Goal: Task Accomplishment & Management: Manage account settings

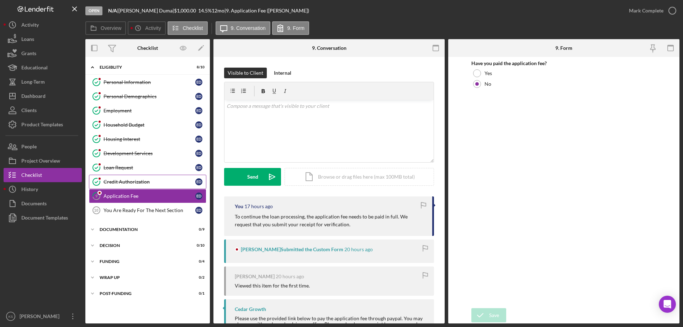
click at [141, 180] on div "Credit Authorization" at bounding box center [150, 182] width 92 height 6
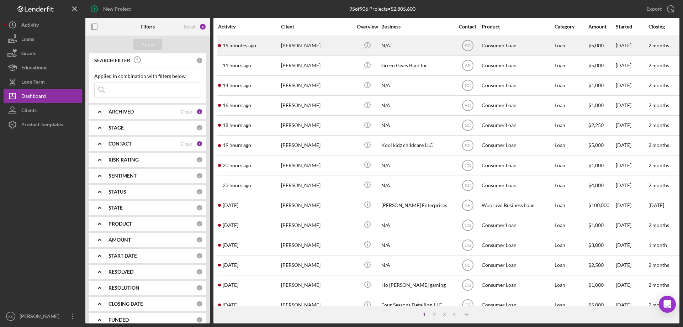
click at [273, 46] on div "19 minutes ago Kyle Skenandore" at bounding box center [249, 45] width 62 height 19
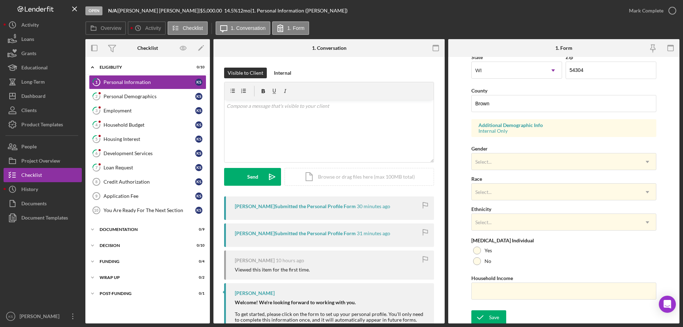
scroll to position [209, 0]
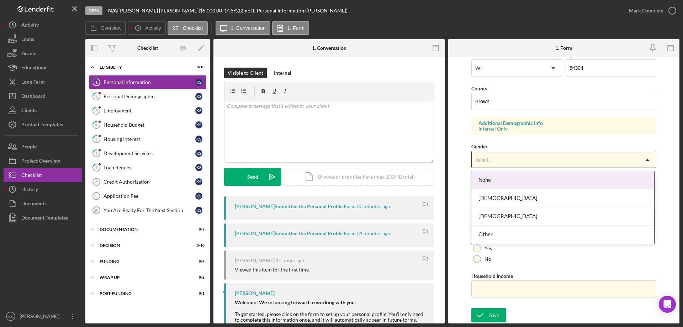
click at [496, 159] on div "Select..." at bounding box center [555, 160] width 167 height 16
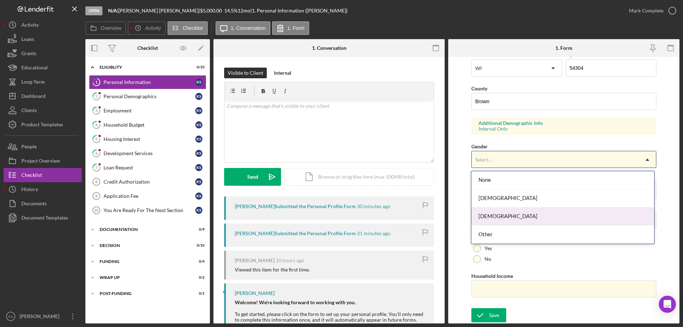
click at [492, 218] on div "Male" at bounding box center [562, 216] width 183 height 18
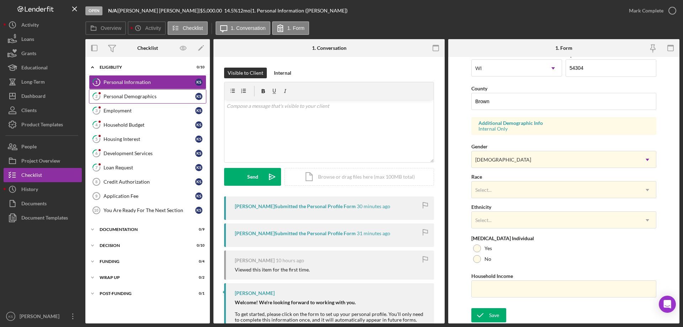
click at [167, 94] on div "Personal Demographics" at bounding box center [150, 97] width 92 height 6
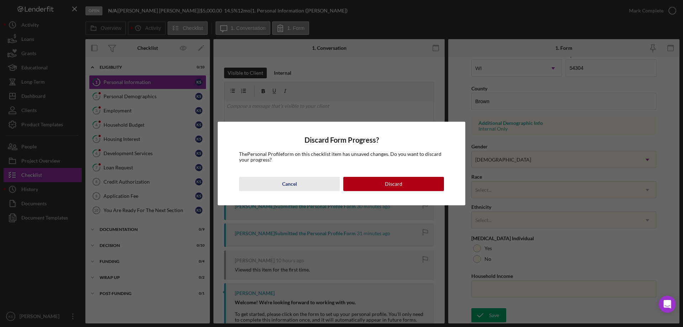
click at [300, 181] on button "Cancel" at bounding box center [289, 184] width 101 height 14
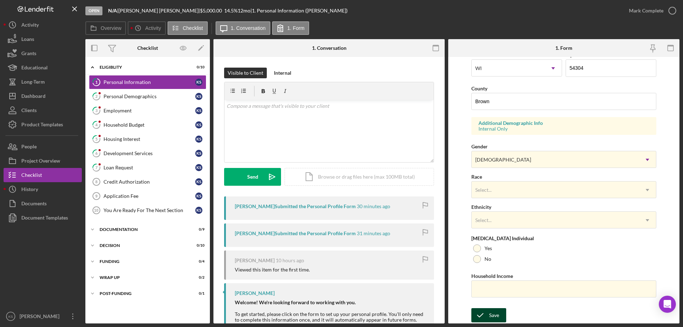
click at [493, 318] on div "Save" at bounding box center [494, 315] width 10 height 14
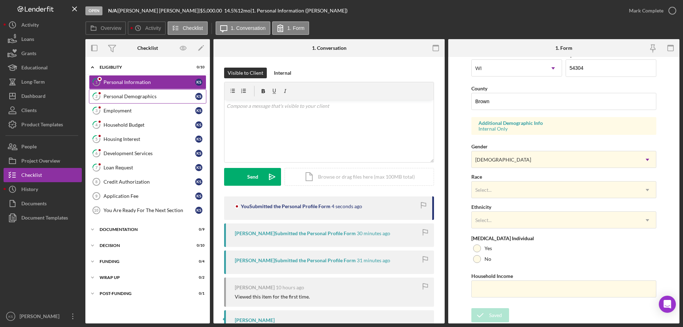
click at [139, 99] on div "Personal Demographics" at bounding box center [150, 97] width 92 height 6
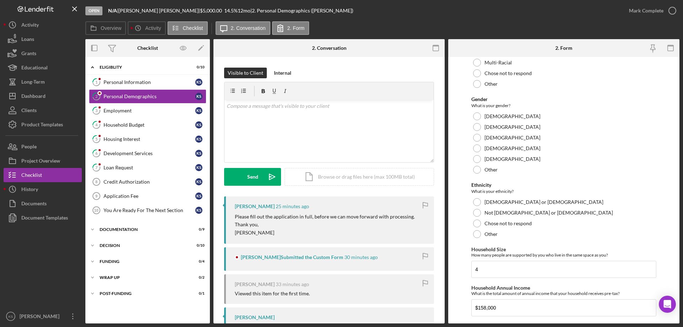
scroll to position [284, 0]
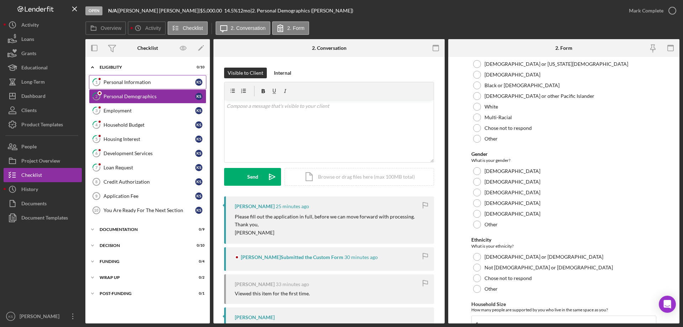
click at [166, 83] on div "Personal Information" at bounding box center [150, 82] width 92 height 6
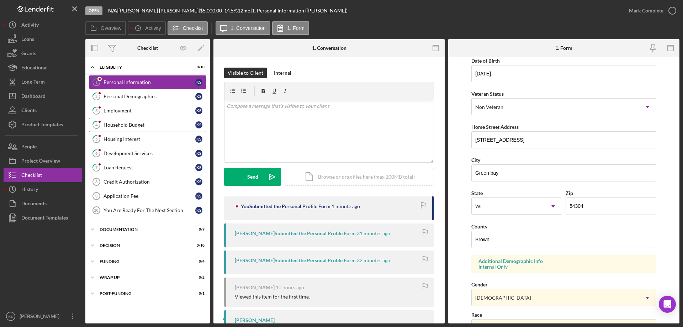
scroll to position [71, 0]
click at [133, 97] on div "Personal Demographics" at bounding box center [150, 97] width 92 height 6
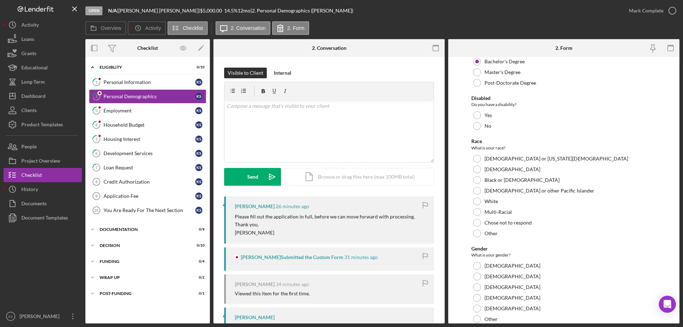
scroll to position [177, 0]
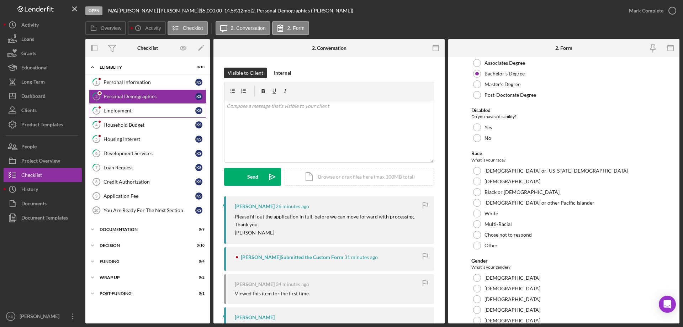
click at [132, 108] on div "Employment" at bounding box center [150, 111] width 92 height 6
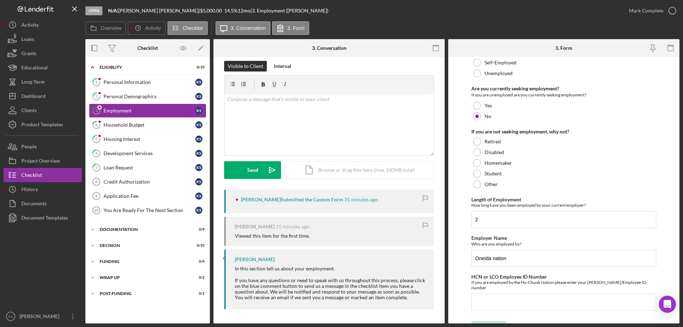
scroll to position [51, 0]
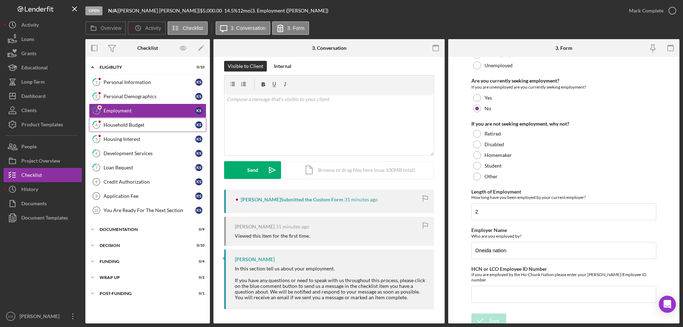
click at [117, 128] on link "4 Household Budget K S" at bounding box center [147, 125] width 117 height 14
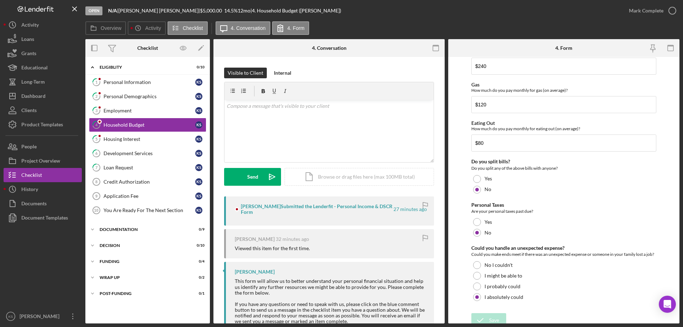
scroll to position [462, 0]
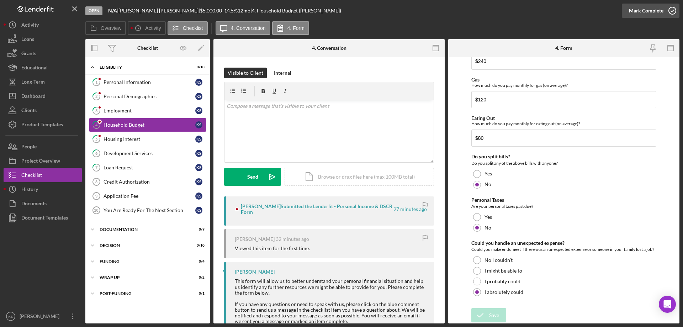
click at [661, 10] on div "Mark Complete" at bounding box center [646, 11] width 35 height 14
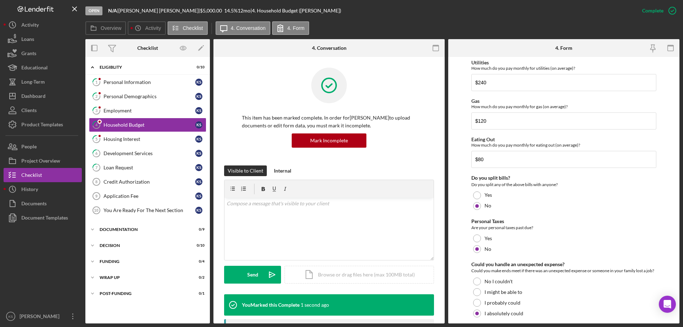
scroll to position [490, 0]
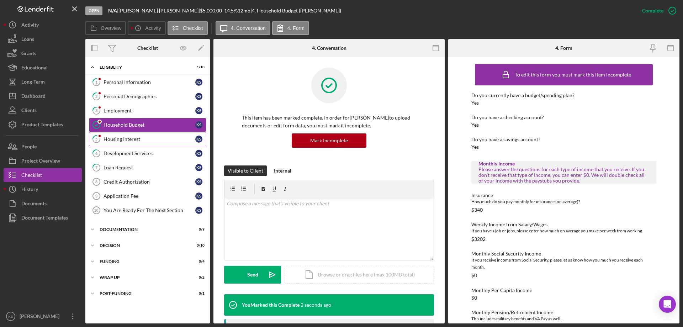
click at [127, 138] on div "Housing Interest" at bounding box center [150, 139] width 92 height 6
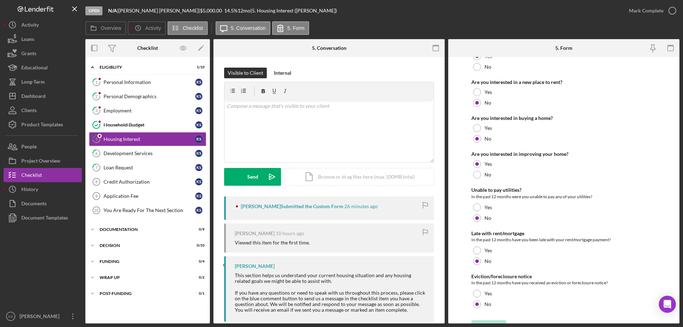
scroll to position [97, 0]
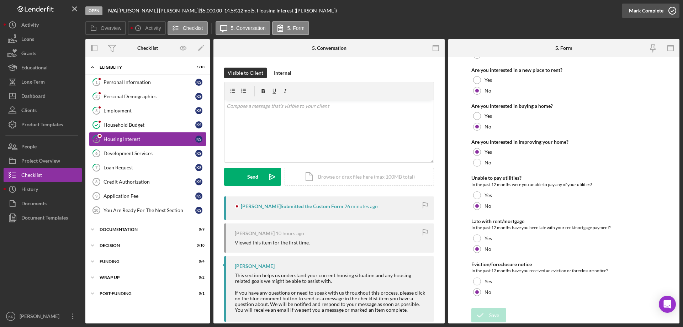
click at [636, 9] on div "Mark Complete" at bounding box center [646, 11] width 35 height 14
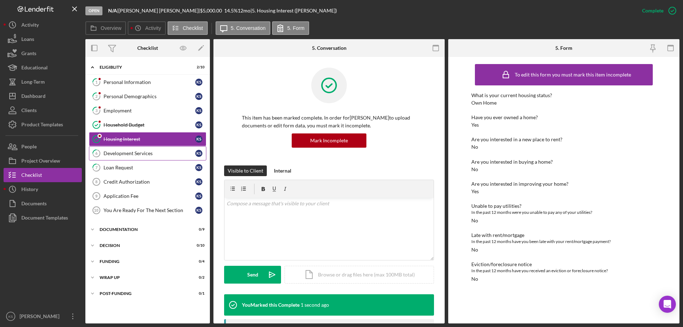
click at [126, 156] on div "Development Services" at bounding box center [150, 154] width 92 height 6
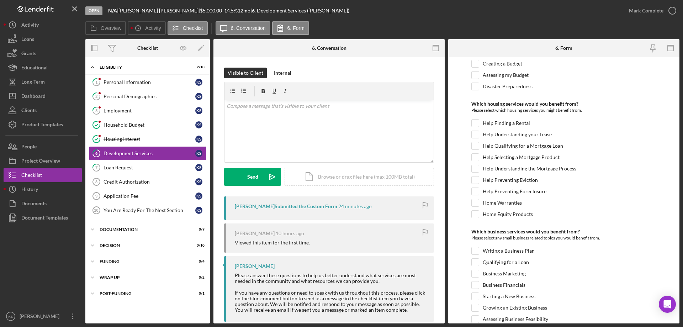
scroll to position [85, 0]
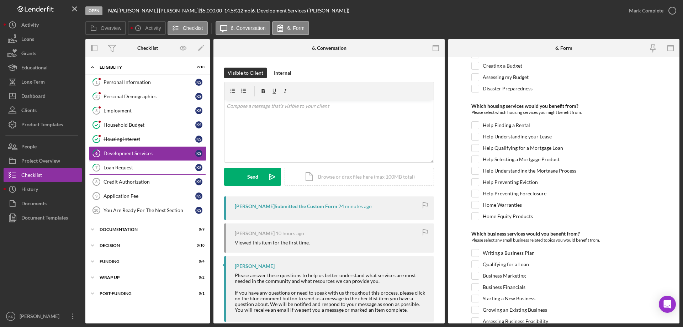
click at [129, 167] on div "Loan Request" at bounding box center [150, 168] width 92 height 6
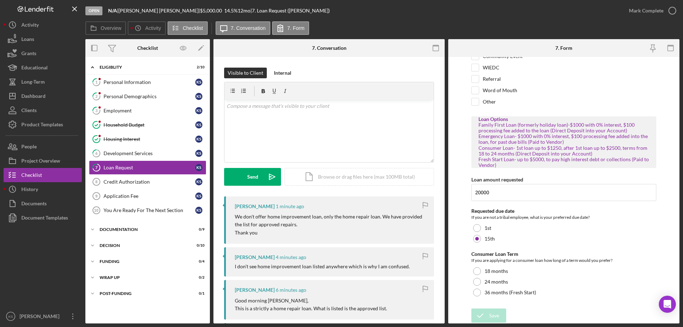
scroll to position [63, 0]
click at [481, 192] on input "20000" at bounding box center [563, 192] width 185 height 17
click at [141, 196] on div "Application Fee" at bounding box center [150, 196] width 92 height 6
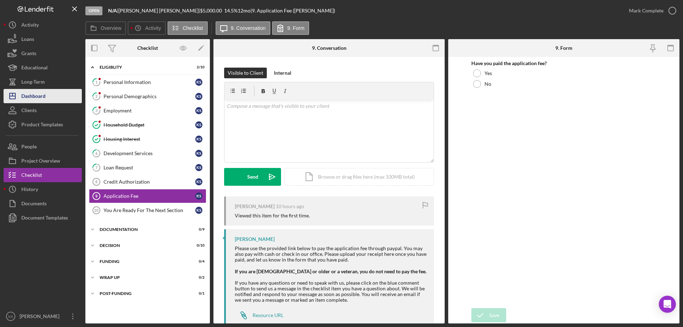
click at [35, 100] on div "Dashboard" at bounding box center [33, 97] width 24 height 16
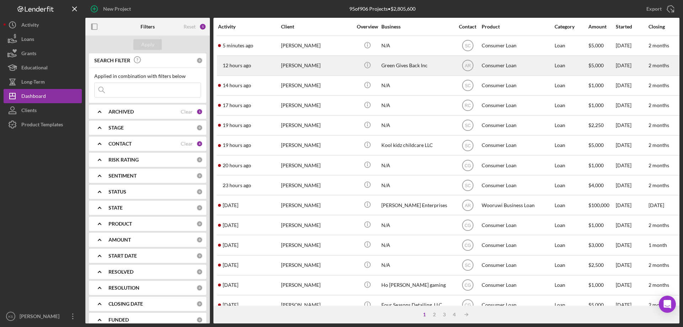
click at [253, 64] on div "12 hours ago Brandon Danforth" at bounding box center [249, 65] width 62 height 19
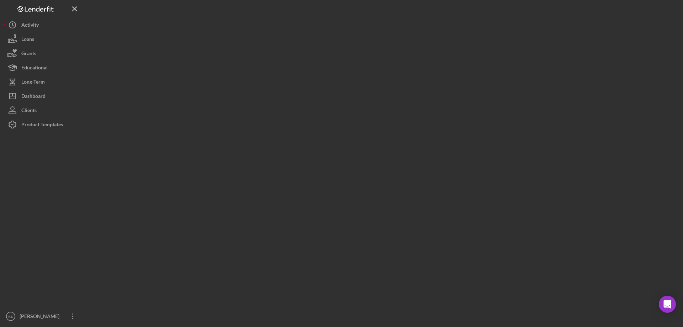
click at [253, 64] on div at bounding box center [382, 161] width 594 height 323
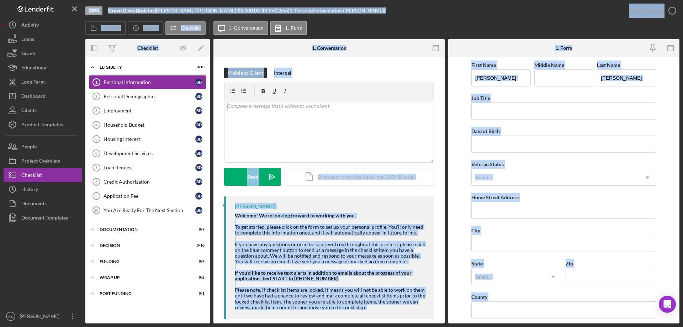
click at [364, 63] on div "Visible to Client Internal v Color teal Color pink Remove color Add row above A…" at bounding box center [328, 195] width 231 height 276
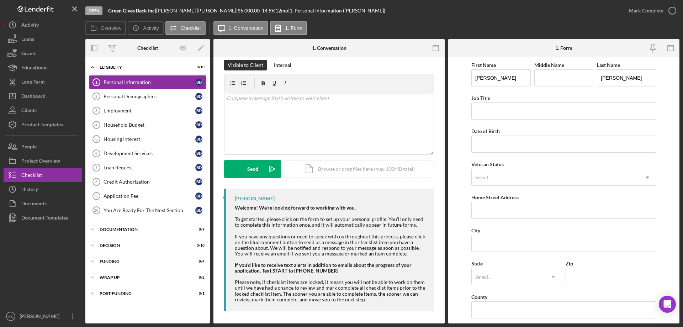
scroll to position [10, 0]
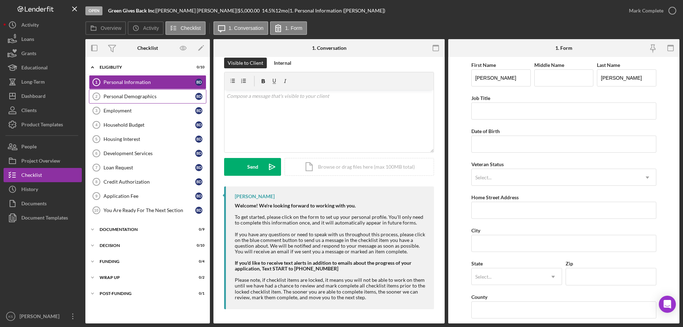
click at [141, 96] on div "Personal Demographics" at bounding box center [150, 97] width 92 height 6
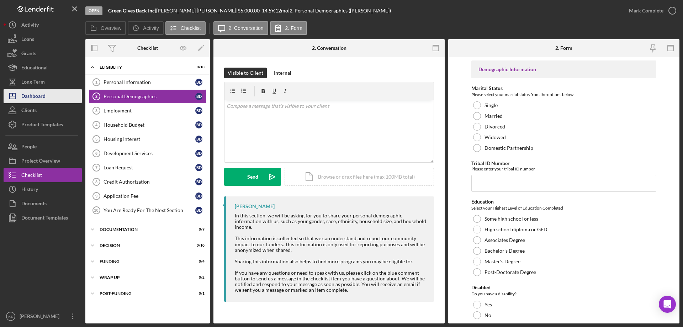
click at [47, 101] on button "Icon/Dashboard Dashboard" at bounding box center [43, 96] width 78 height 14
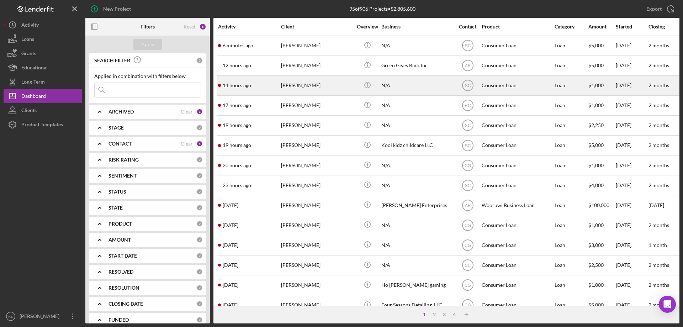
click at [263, 89] on div "14 hours ago Richard Doran" at bounding box center [249, 85] width 62 height 19
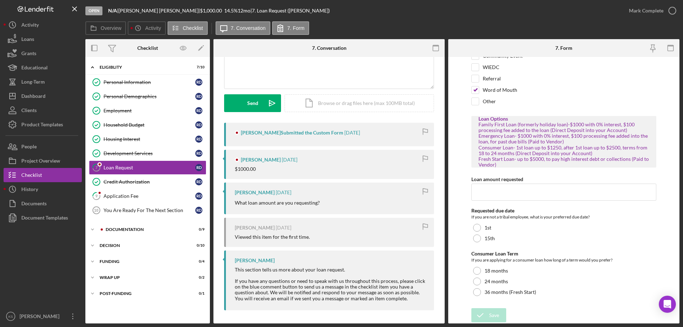
scroll to position [75, 0]
click at [141, 195] on div "Application Fee" at bounding box center [150, 196] width 92 height 6
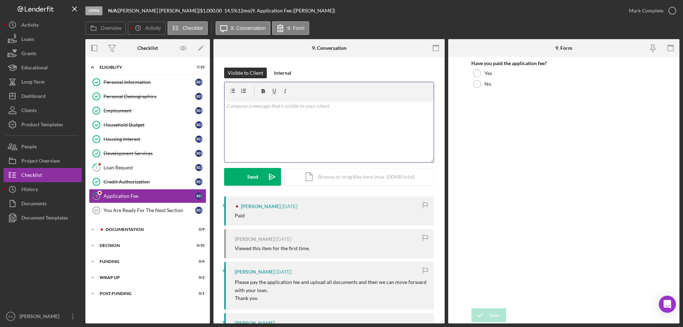
click at [355, 125] on div "v Color teal Color pink Remove color Add row above Add row below Add column bef…" at bounding box center [329, 131] width 209 height 62
click at [255, 114] on p "Mr. Doran, we need documentation that you have paid the application fee. If you…" at bounding box center [329, 110] width 205 height 16
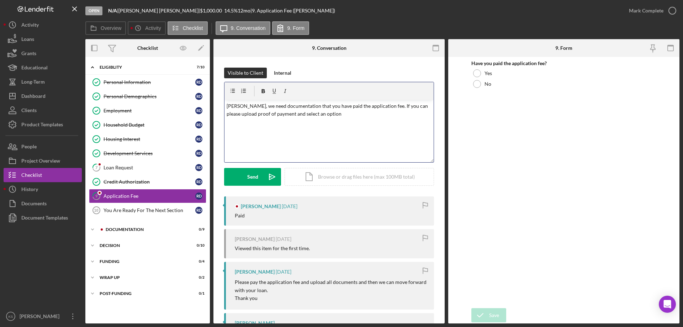
click at [338, 114] on p "Mr. Doran, we need documentation that you have paid the application fee. If you…" at bounding box center [329, 110] width 205 height 16
drag, startPoint x: 248, startPoint y: 107, endPoint x: 209, endPoint y: 106, distance: 39.1
click at [209, 106] on div "Overview Internal Workflow Stage Open Icon/Dropdown Arrow Archive (can unarchiv…" at bounding box center [382, 181] width 594 height 284
click at [299, 123] on p "Good morning, we need documentation that you have paid the application fee. If …" at bounding box center [329, 114] width 205 height 24
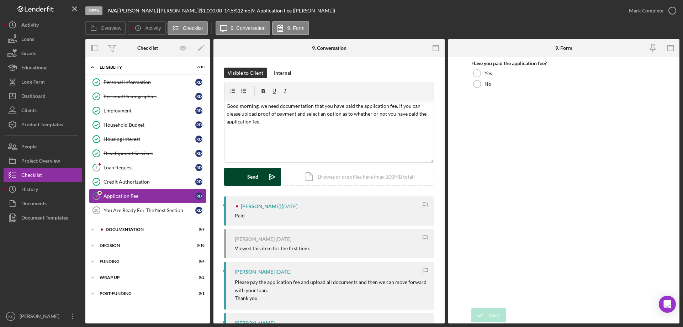
click at [258, 174] on div "Send" at bounding box center [252, 177] width 11 height 18
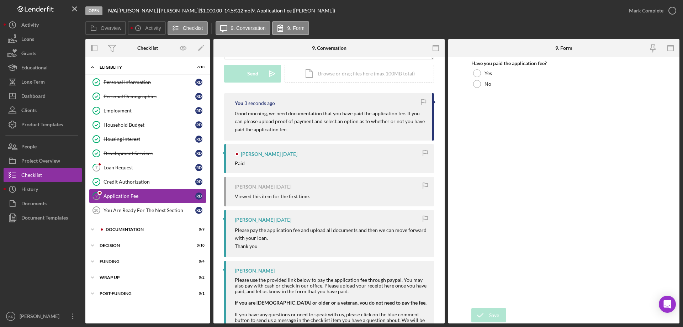
scroll to position [155, 0]
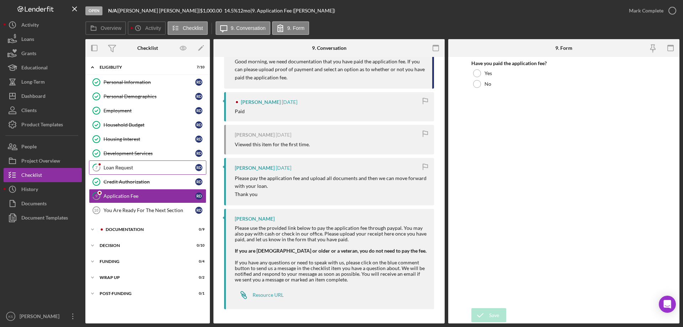
drag, startPoint x: 109, startPoint y: 159, endPoint x: 119, endPoint y: 163, distance: 11.4
click at [115, 161] on div "Personal Information Personal Information R D Personal Demographics Personal De…" at bounding box center [147, 148] width 125 height 146
click at [120, 165] on div "Loan Request" at bounding box center [150, 168] width 92 height 6
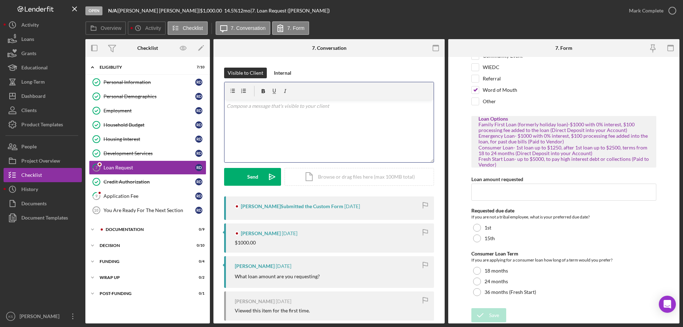
click at [354, 137] on div "v Color teal Color pink Remove color Add row above Add row below Add column bef…" at bounding box center [329, 131] width 209 height 62
drag, startPoint x: 358, startPoint y: 107, endPoint x: 380, endPoint y: 110, distance: 22.2
click at [359, 107] on p "Good morning, if you can please fill in the missing fields of the section of th…" at bounding box center [329, 106] width 205 height 8
click at [419, 105] on p "Good morning, if you can please fill in the missing fields of this section of t…" at bounding box center [329, 106] width 205 height 8
click at [235, 115] on p "Good morning, if you can please fill in the loan requested amount, requested du…" at bounding box center [329, 110] width 205 height 16
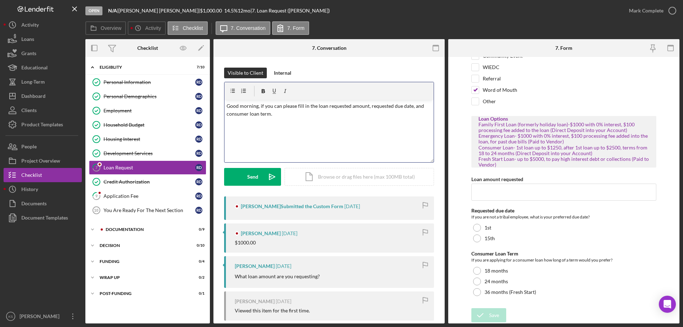
click at [313, 130] on div "v Color teal Color pink Remove color Add row above Add row below Add column bef…" at bounding box center [329, 131] width 209 height 62
click at [249, 179] on div "Send" at bounding box center [252, 177] width 11 height 18
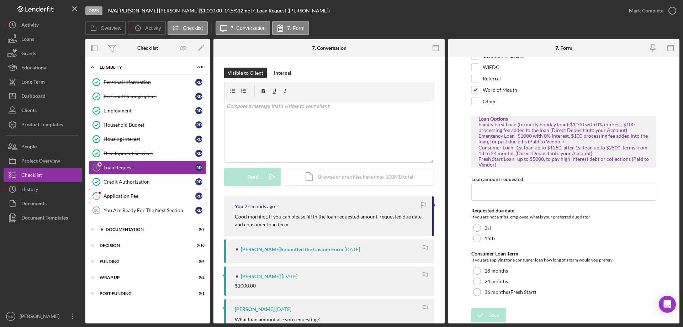
click at [136, 195] on div "Application Fee" at bounding box center [150, 196] width 92 height 6
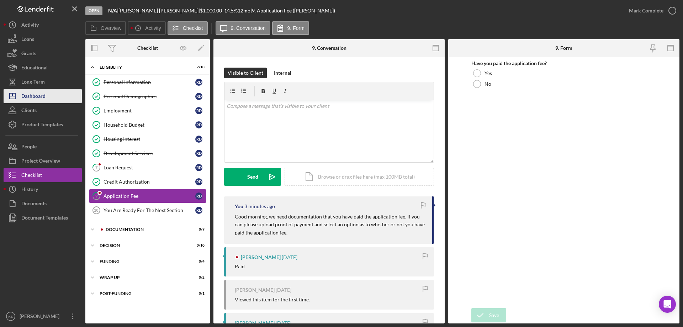
click at [36, 97] on div "Dashboard" at bounding box center [33, 97] width 24 height 16
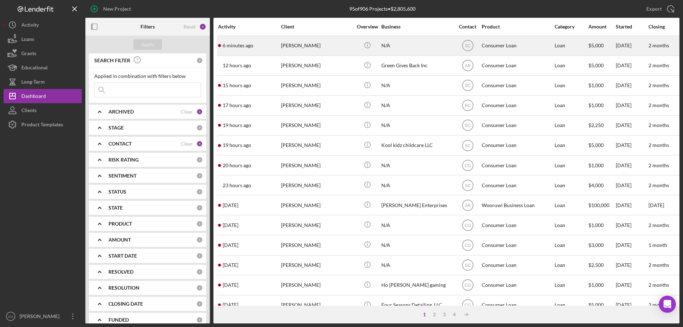
click at [278, 48] on div "6 minutes ago Kyle Skenandore" at bounding box center [249, 45] width 62 height 19
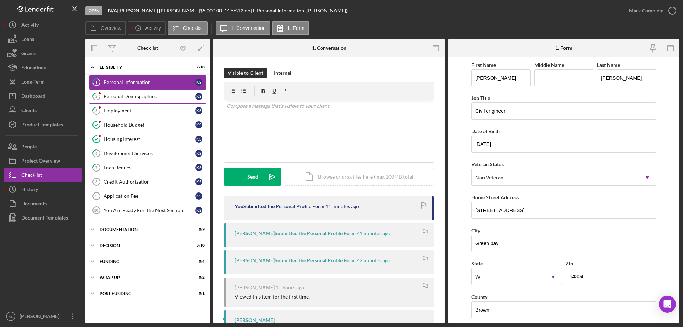
click at [156, 100] on link "2 Personal Demographics K S" at bounding box center [147, 96] width 117 height 14
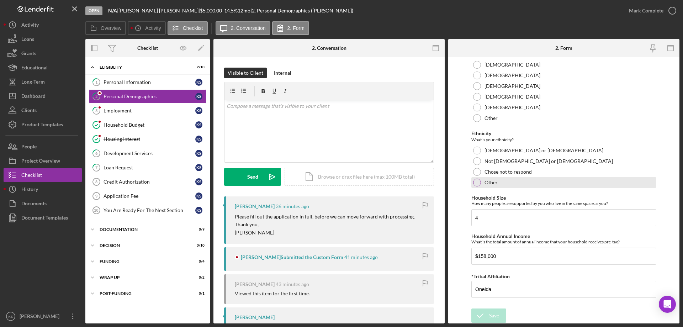
scroll to position [391, 0]
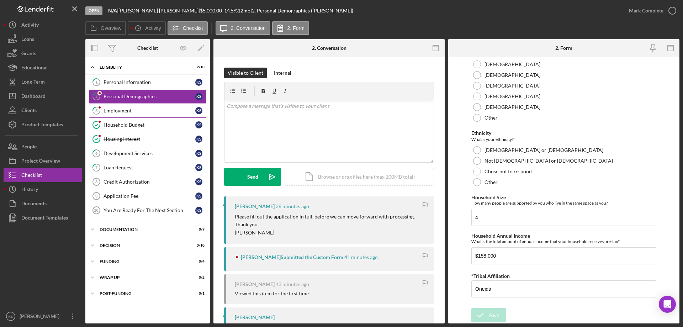
click at [133, 113] on div "Employment" at bounding box center [150, 111] width 92 height 6
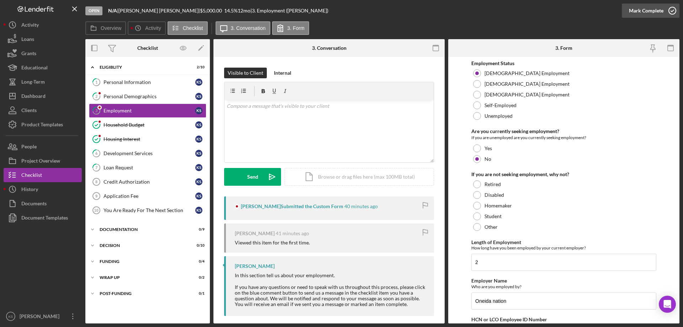
click at [668, 13] on icon "button" at bounding box center [673, 11] width 18 height 18
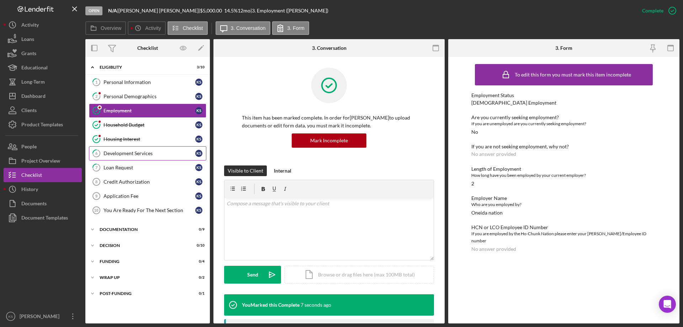
click at [136, 151] on div "Development Services" at bounding box center [150, 154] width 92 height 6
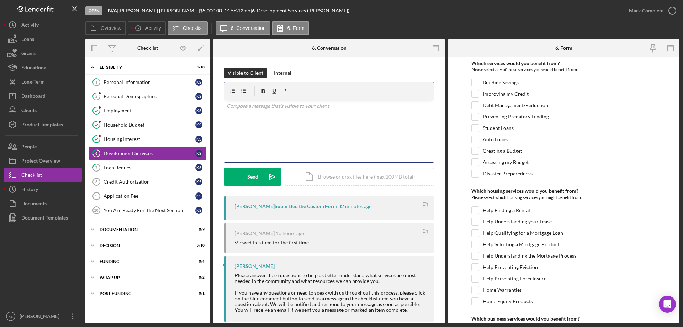
click at [288, 121] on div "v Color teal Color pink Remove color Add row above Add row below Add column bef…" at bounding box center [329, 131] width 209 height 62
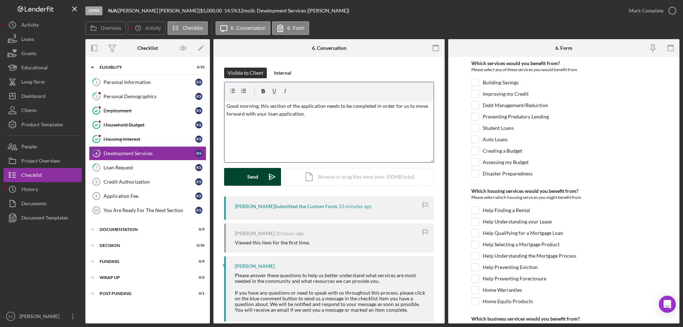
click at [251, 177] on div "Send" at bounding box center [252, 177] width 11 height 18
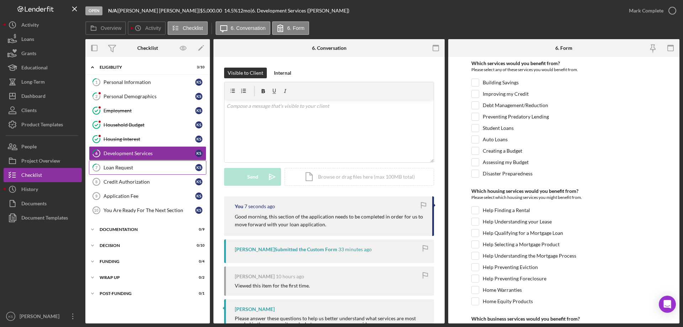
click at [129, 166] on div "Loan Request" at bounding box center [150, 168] width 92 height 6
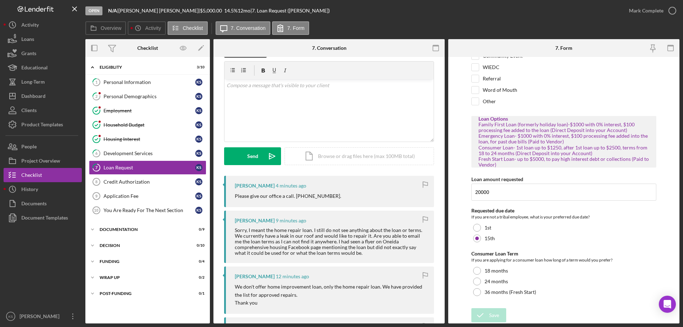
scroll to position [8, 0]
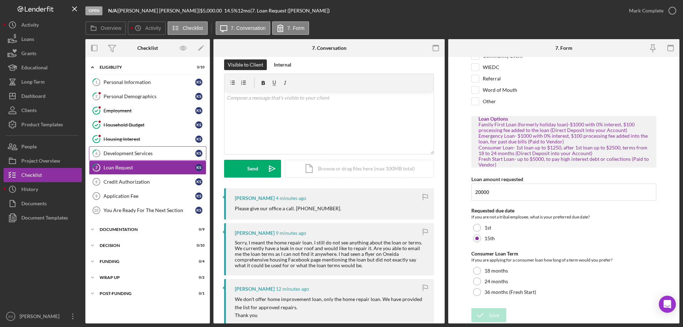
click at [126, 152] on div "Development Services" at bounding box center [150, 154] width 92 height 6
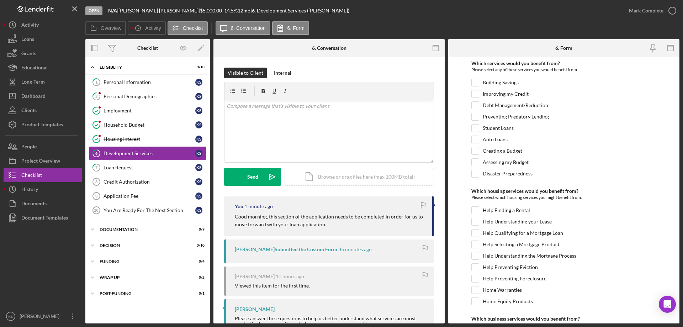
drag, startPoint x: 370, startPoint y: 210, endPoint x: 362, endPoint y: 215, distance: 9.4
click at [362, 215] on p "Good morning, this section of the application needs to be completed in order fo…" at bounding box center [330, 221] width 190 height 16
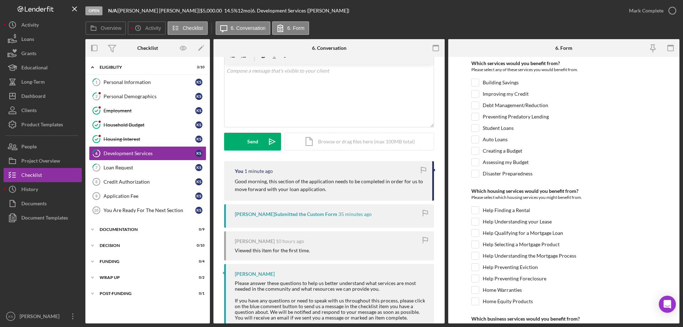
scroll to position [20, 0]
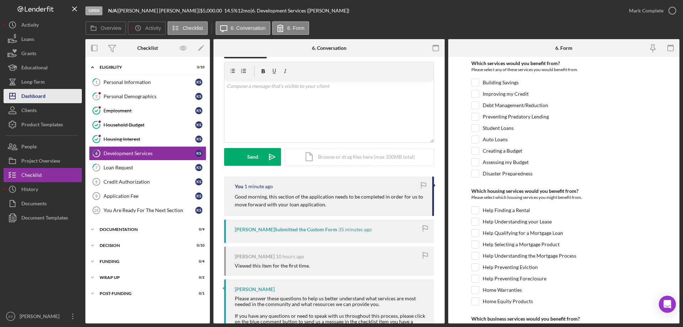
click at [32, 97] on div "Dashboard" at bounding box center [33, 97] width 24 height 16
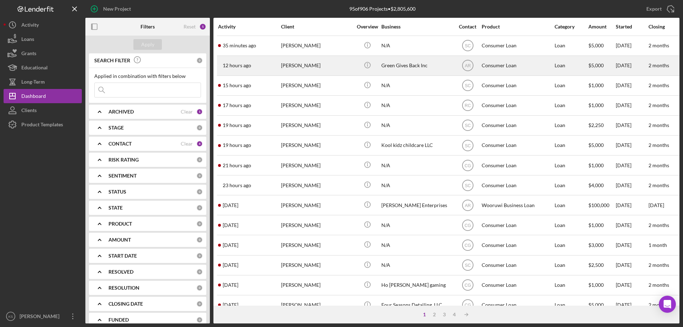
click at [264, 68] on div "12 hours ago Brandon Danforth" at bounding box center [249, 65] width 62 height 19
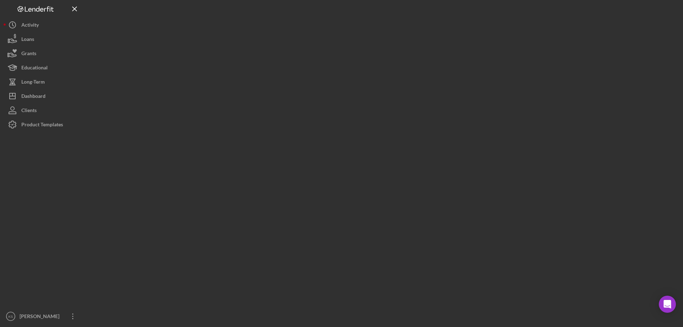
click at [264, 68] on div at bounding box center [382, 161] width 594 height 323
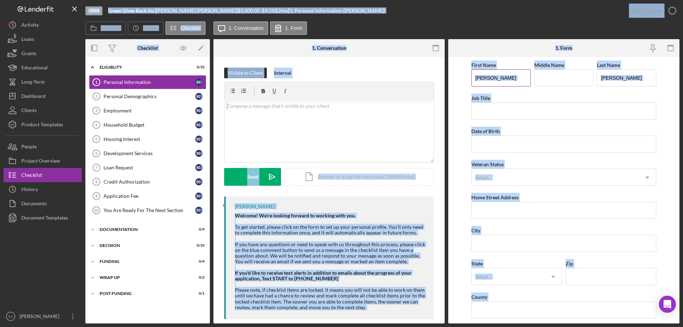
click at [501, 86] on input "Brandon" at bounding box center [500, 77] width 59 height 17
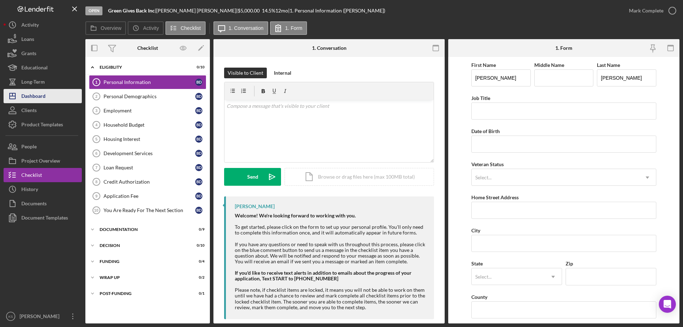
click at [52, 97] on button "Icon/Dashboard Dashboard" at bounding box center [43, 96] width 78 height 14
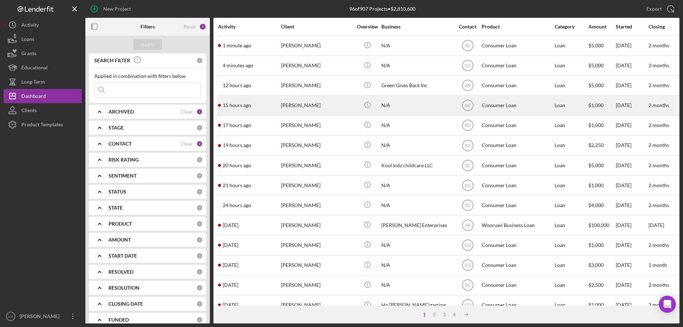
click at [277, 108] on div "15 hours ago Richard Doran" at bounding box center [249, 105] width 62 height 19
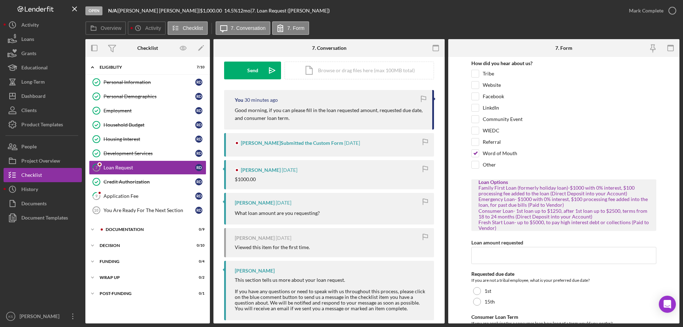
scroll to position [107, 0]
click at [47, 101] on button "Icon/Dashboard Dashboard" at bounding box center [43, 96] width 78 height 14
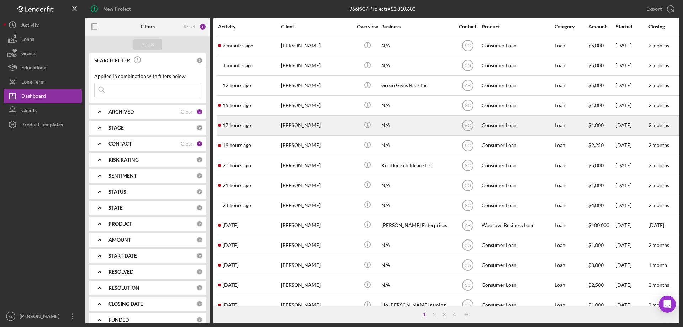
click at [234, 123] on time "17 hours ago" at bounding box center [237, 125] width 28 height 6
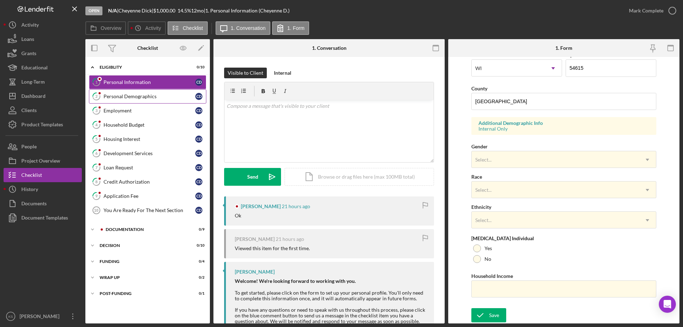
click at [144, 102] on link "2 Personal Demographics C D" at bounding box center [147, 96] width 117 height 14
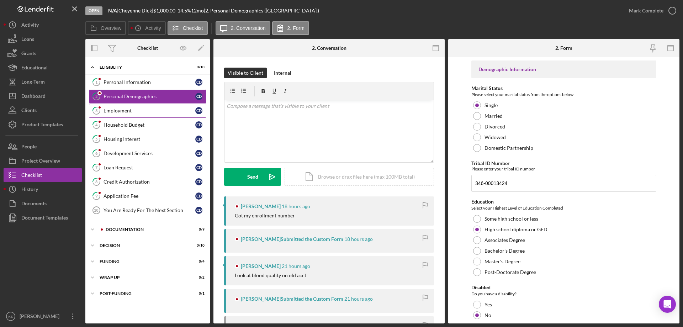
click at [148, 114] on link "3 Employment C D" at bounding box center [147, 111] width 117 height 14
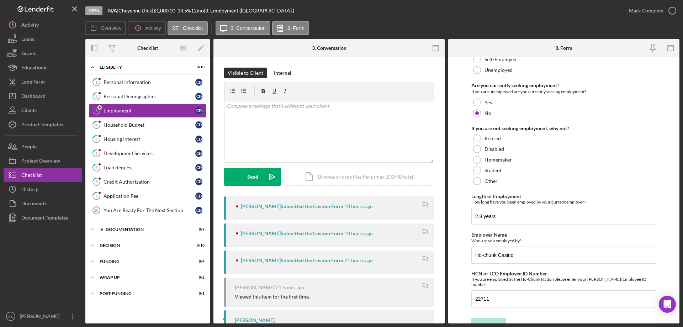
scroll to position [51, 0]
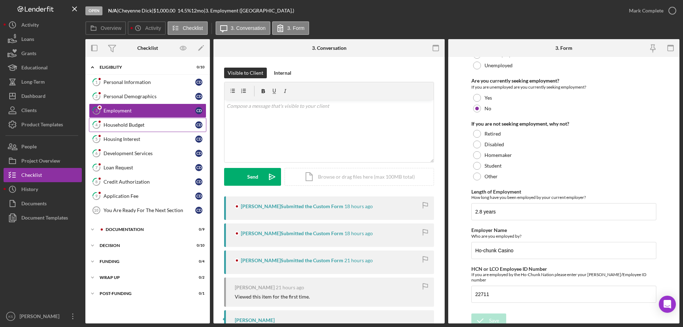
click at [126, 129] on link "4 Household Budget C D" at bounding box center [147, 125] width 117 height 14
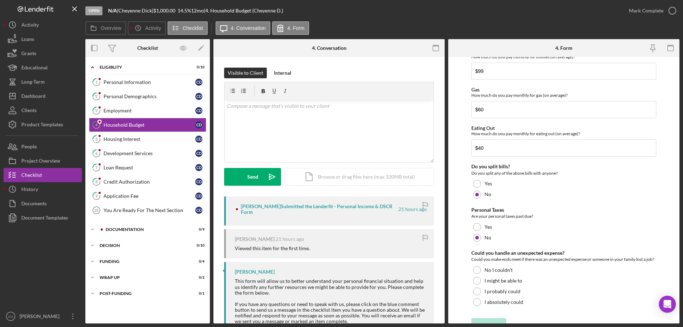
scroll to position [462, 0]
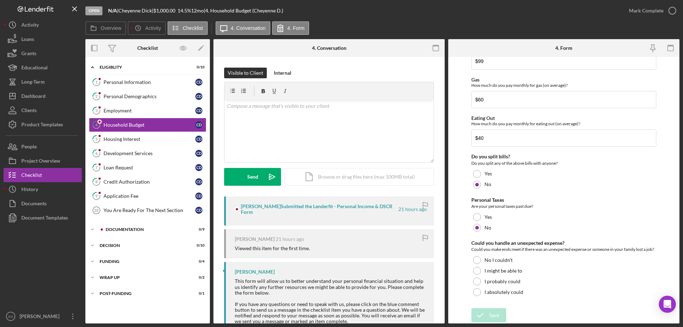
click at [253, 207] on div "Cheyenne Dick Submitted the Lenderfit - Personal Income & DSCR Form" at bounding box center [319, 209] width 157 height 11
click at [149, 138] on div "Housing Interest" at bounding box center [150, 139] width 92 height 6
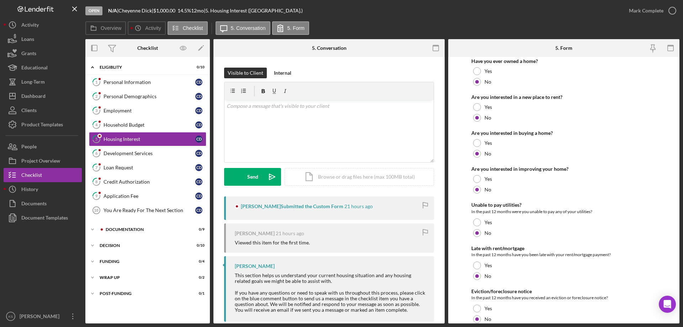
scroll to position [97, 0]
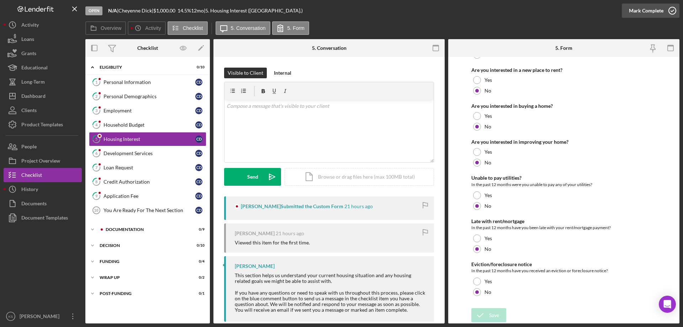
click at [664, 17] on icon "button" at bounding box center [673, 11] width 18 height 18
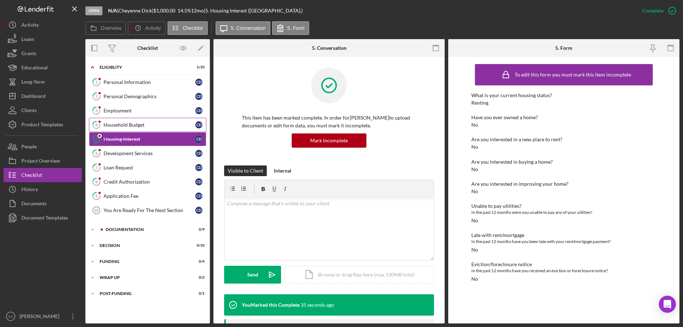
click at [112, 123] on div "Household Budget" at bounding box center [150, 125] width 92 height 6
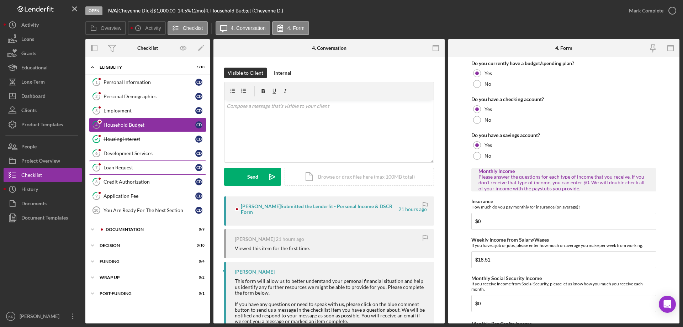
click at [130, 165] on div "Loan Request" at bounding box center [150, 168] width 92 height 6
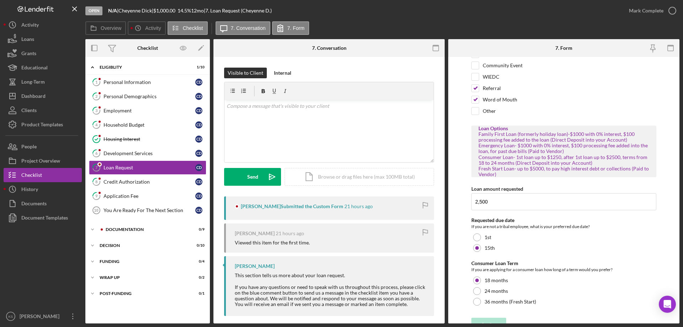
scroll to position [63, 0]
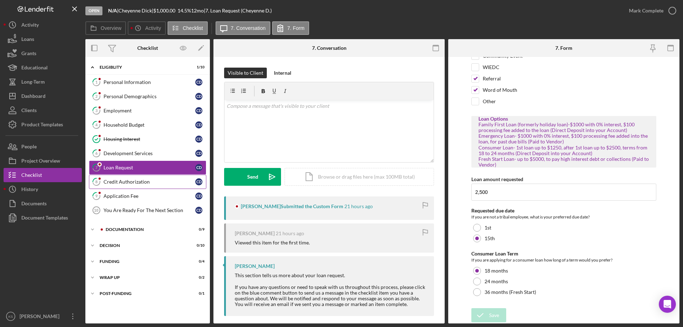
click at [130, 181] on div "Credit Authorization" at bounding box center [150, 182] width 92 height 6
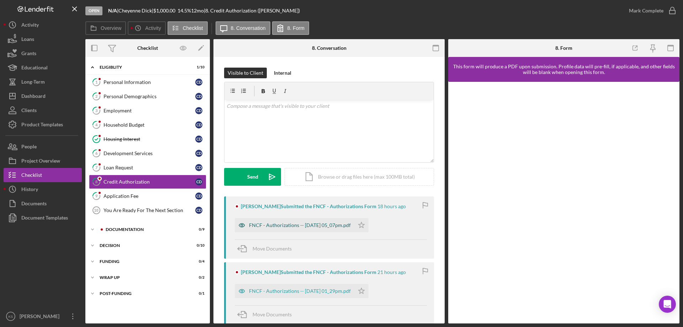
click at [313, 227] on div "FNCF - Authorizations -- 2025-08-13 05_07pm.pdf" at bounding box center [300, 225] width 102 height 6
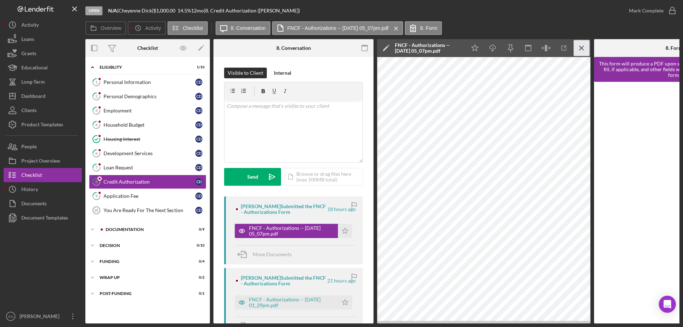
click at [581, 51] on icon "Icon/Menu Close" at bounding box center [582, 48] width 16 height 16
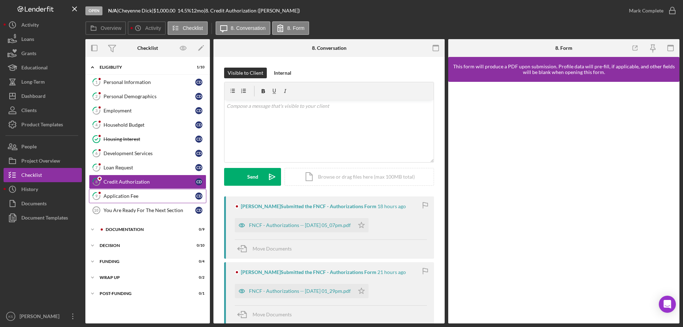
click at [130, 190] on link "9 Application Fee C D" at bounding box center [147, 196] width 117 height 14
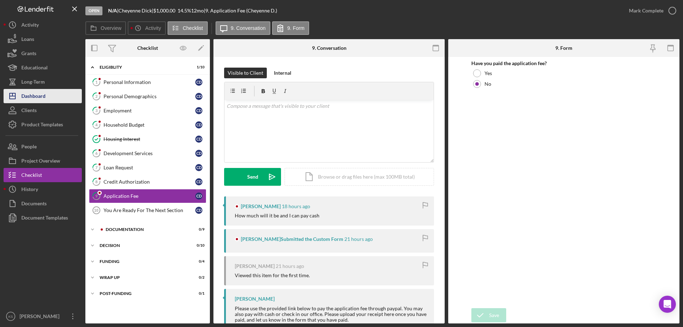
click at [39, 98] on div "Dashboard" at bounding box center [33, 97] width 24 height 16
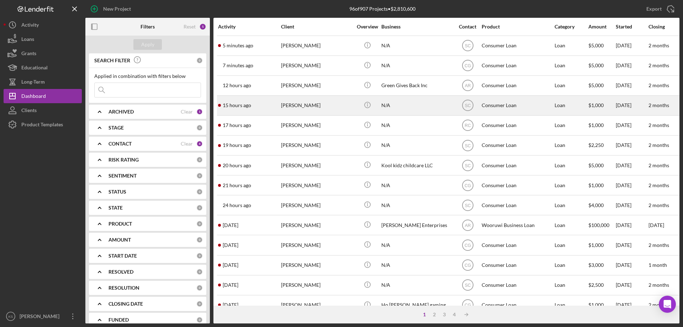
click at [261, 107] on div "15 hours ago Richard Doran" at bounding box center [249, 105] width 62 height 19
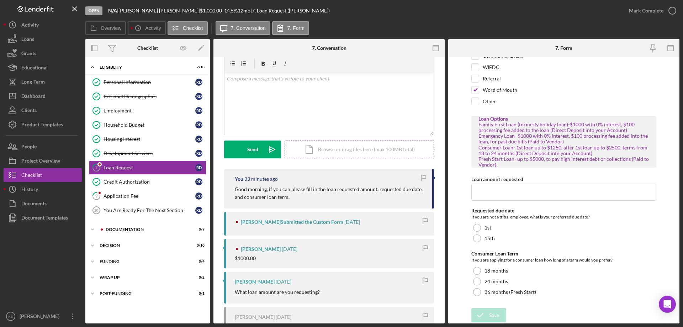
scroll to position [11, 0]
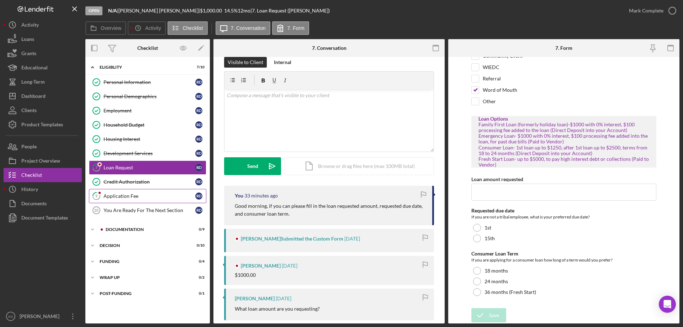
click at [115, 194] on div "Application Fee" at bounding box center [150, 196] width 92 height 6
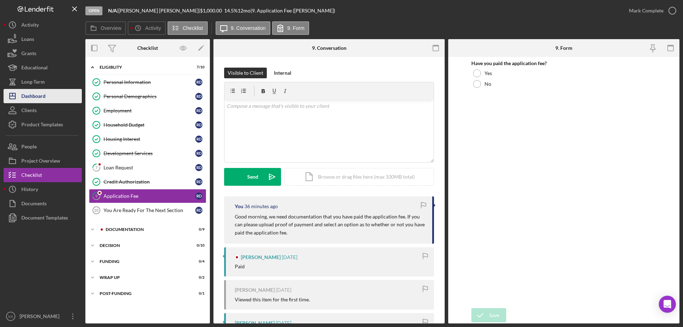
click at [41, 99] on div "Dashboard" at bounding box center [33, 97] width 24 height 16
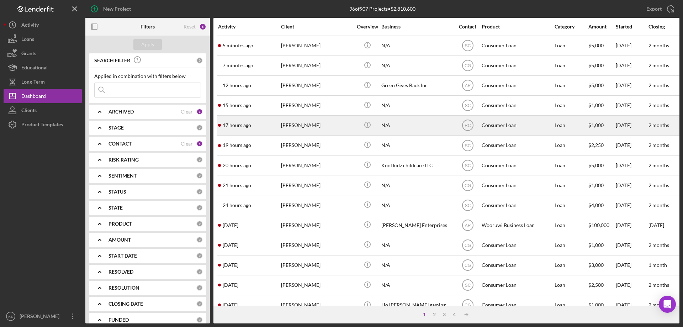
click at [310, 129] on div "Cheyenne Dick" at bounding box center [316, 125] width 71 height 19
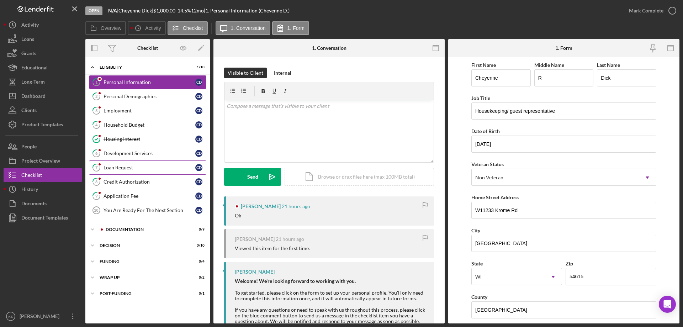
click at [129, 168] on div "Loan Request" at bounding box center [150, 168] width 92 height 6
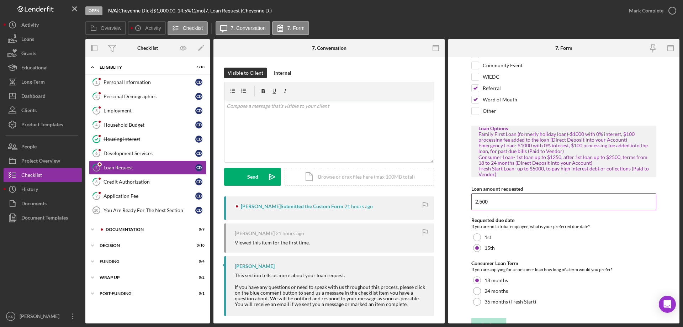
scroll to position [63, 0]
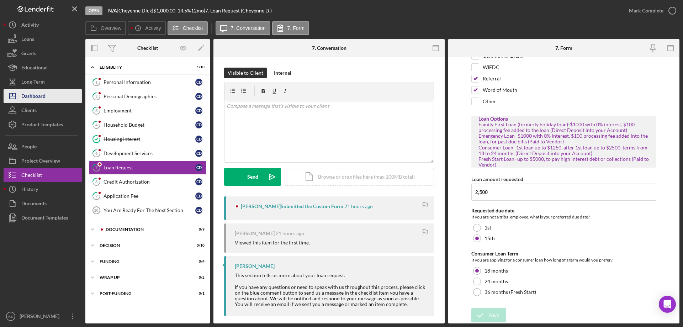
click at [42, 94] on div "Dashboard" at bounding box center [33, 97] width 24 height 16
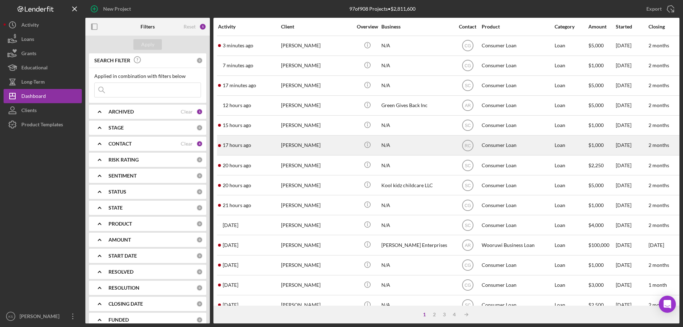
click at [255, 143] on div "17 hours ago Cheyenne Dick" at bounding box center [249, 145] width 62 height 19
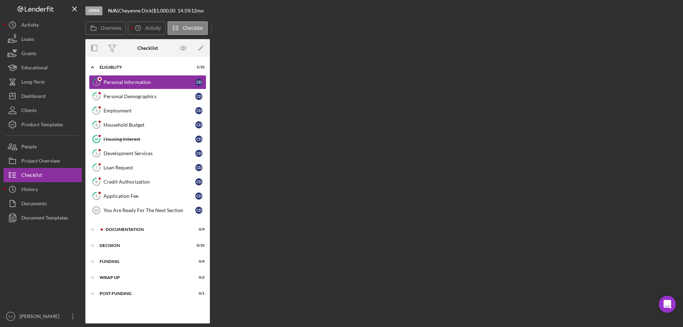
click at [255, 143] on div "Overview Internal Workflow Stage Open Icon/Dropdown Arrow Archive (can unarchiv…" at bounding box center [382, 181] width 594 height 284
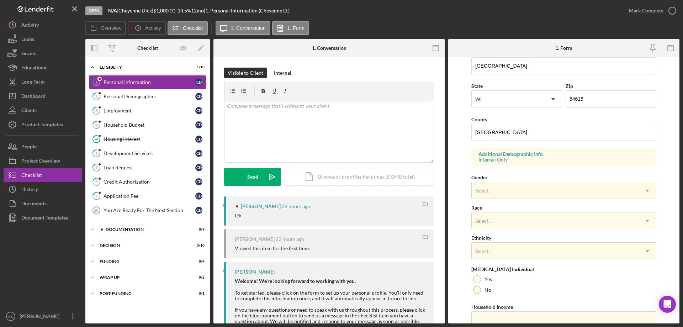
scroll to position [178, 0]
click at [539, 191] on div "Select..." at bounding box center [555, 190] width 167 height 16
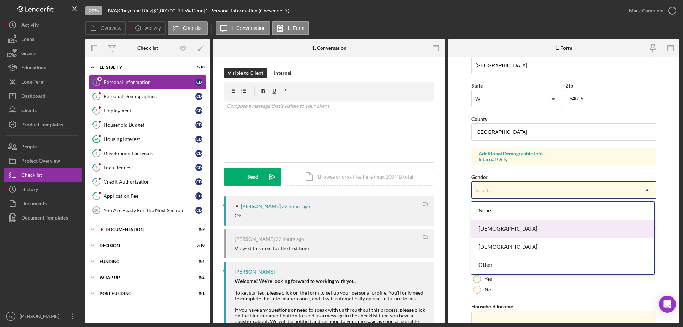
click at [508, 223] on div "Female" at bounding box center [562, 229] width 183 height 18
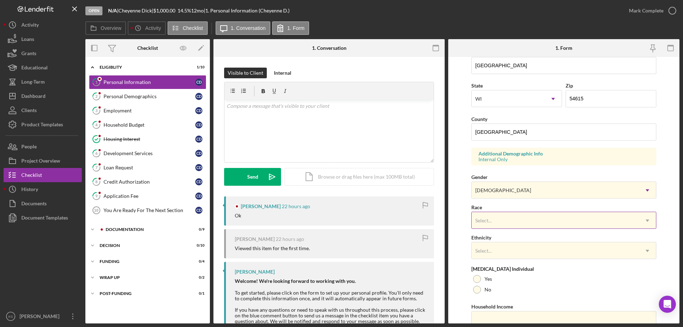
click at [518, 215] on div "Select..." at bounding box center [555, 220] width 167 height 16
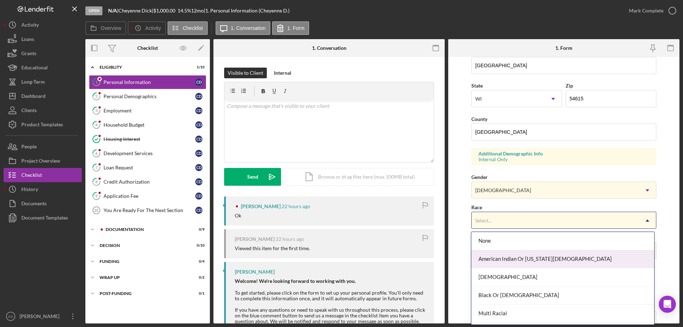
click at [515, 254] on div "American Indian Or Alaska Native" at bounding box center [562, 259] width 183 height 18
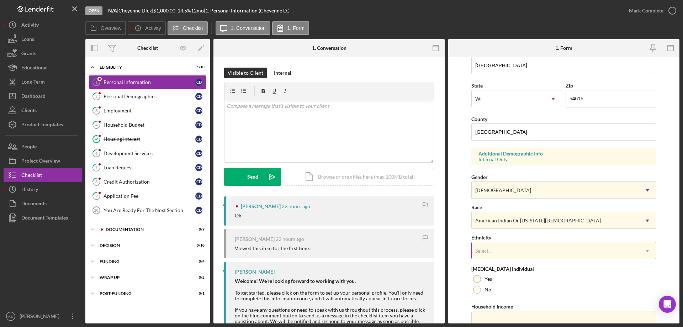
click at [515, 254] on div "Select..." at bounding box center [555, 251] width 167 height 16
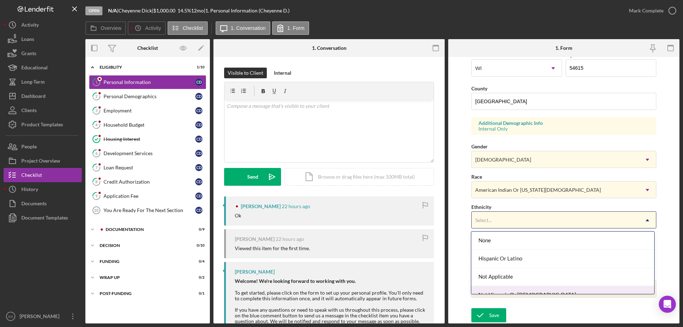
scroll to position [28, 0]
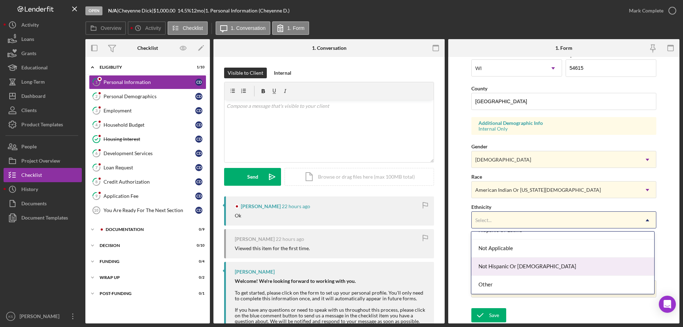
click at [522, 263] on div "Not Hispanic Or Latino" at bounding box center [562, 267] width 183 height 18
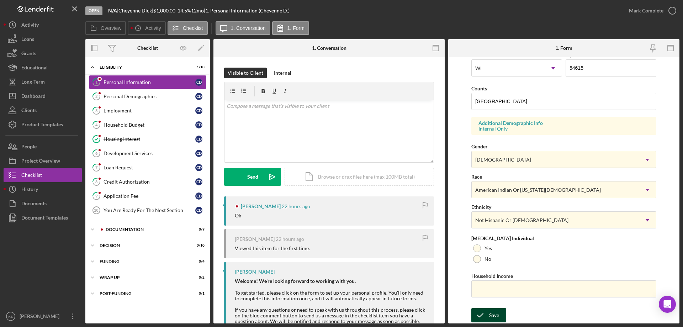
click at [501, 315] on button "Save" at bounding box center [488, 315] width 35 height 14
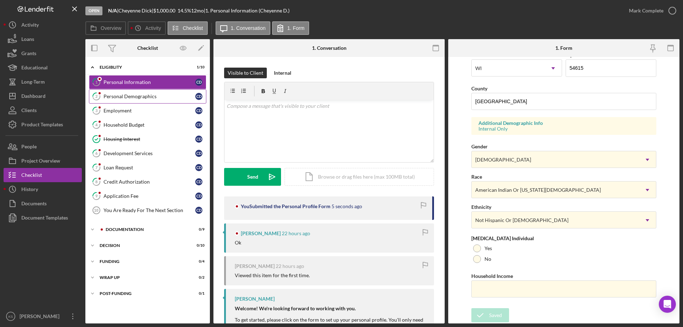
click at [136, 95] on div "Personal Demographics" at bounding box center [150, 97] width 92 height 6
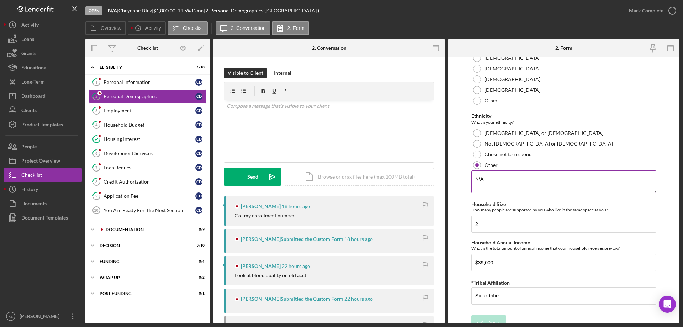
scroll to position [415, 0]
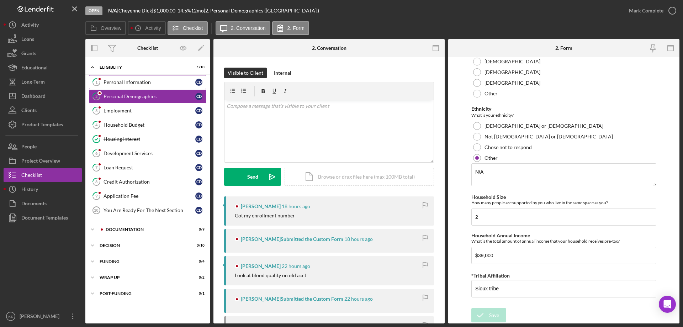
click at [161, 78] on link "1 Personal Information C D" at bounding box center [147, 82] width 117 height 14
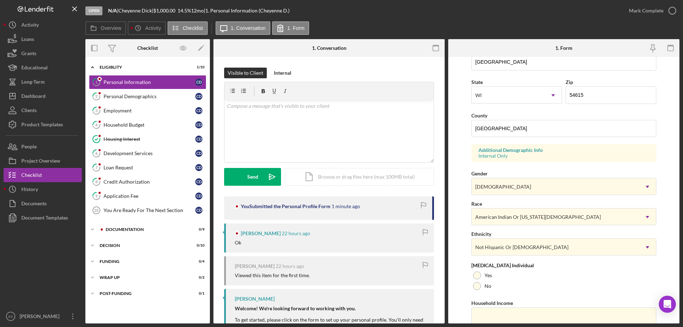
scroll to position [209, 0]
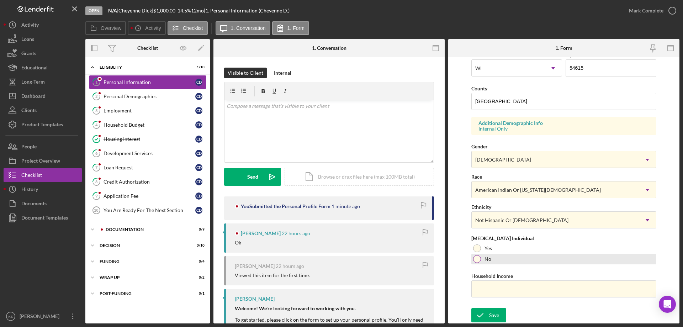
click at [475, 258] on div at bounding box center [477, 259] width 8 height 8
click at [485, 318] on icon "submit" at bounding box center [480, 315] width 18 height 18
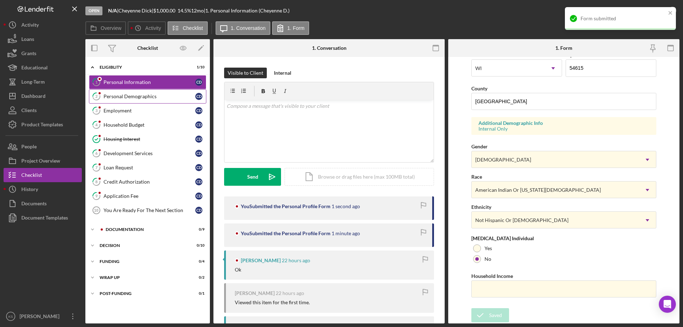
click at [148, 100] on link "2 Personal Demographics C D" at bounding box center [147, 96] width 117 height 14
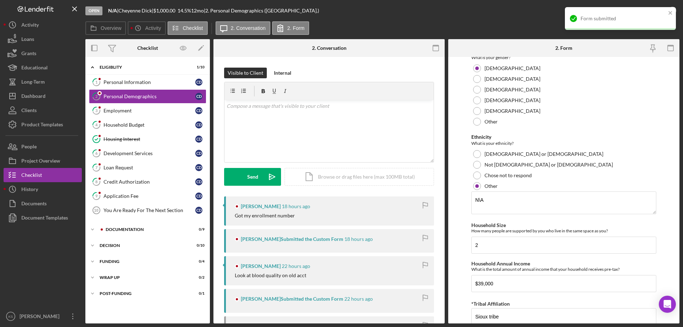
scroll to position [415, 0]
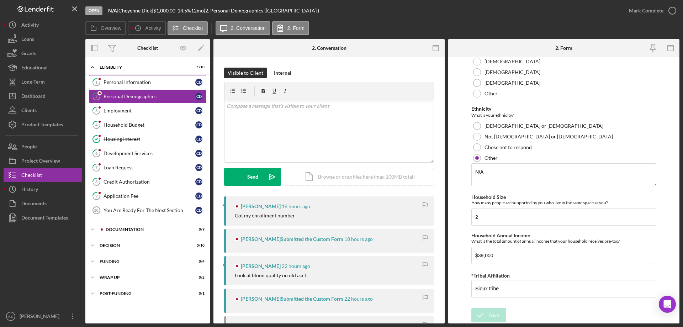
click at [128, 85] on div "Personal Information" at bounding box center [150, 82] width 92 height 6
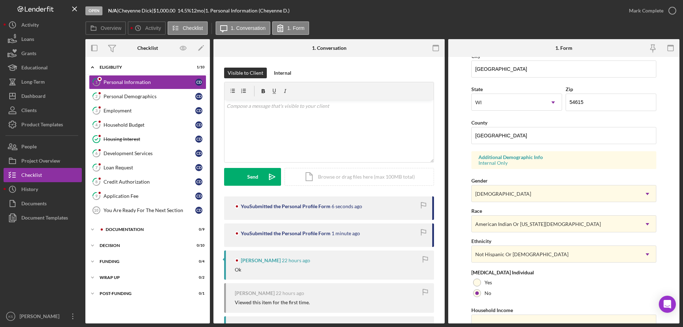
scroll to position [209, 0]
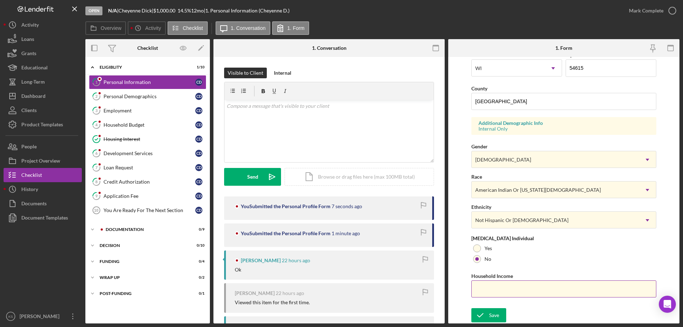
click at [515, 292] on input "Household Income" at bounding box center [563, 288] width 185 height 17
type input "$39,000"
click at [495, 310] on div "Save" at bounding box center [494, 315] width 10 height 14
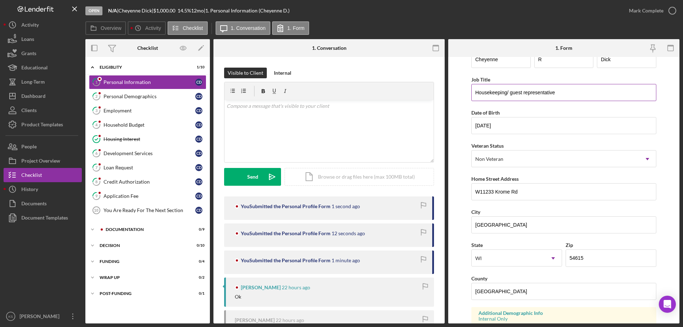
scroll to position [0, 0]
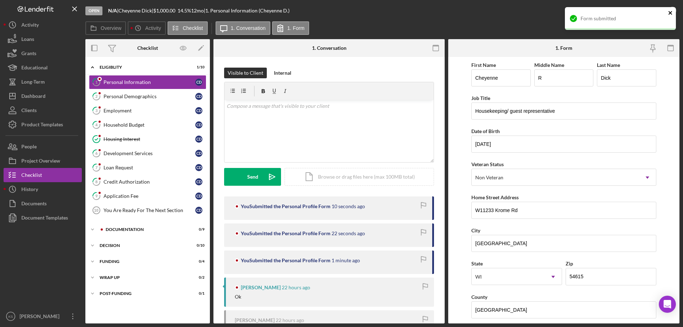
click at [671, 14] on icon "close" at bounding box center [670, 13] width 5 height 6
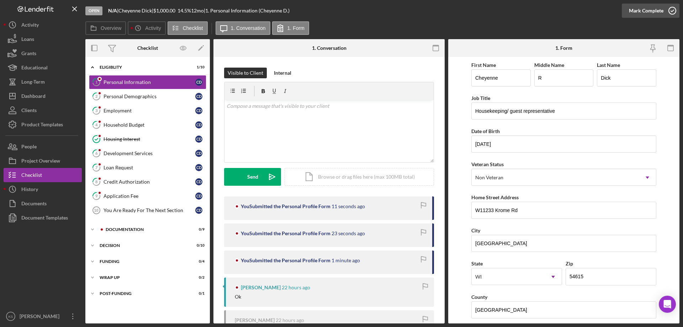
click at [663, 11] on button "Mark Complete" at bounding box center [651, 11] width 58 height 14
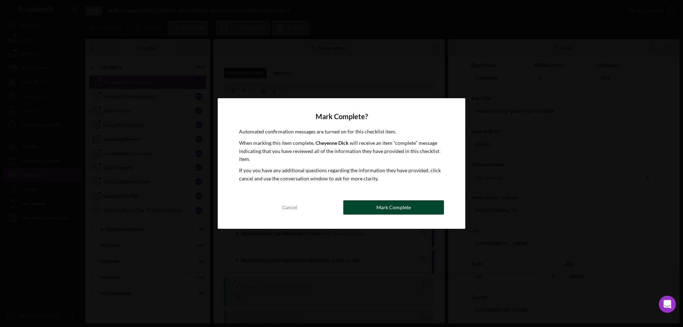
click at [403, 205] on div "Mark Complete" at bounding box center [393, 207] width 35 height 14
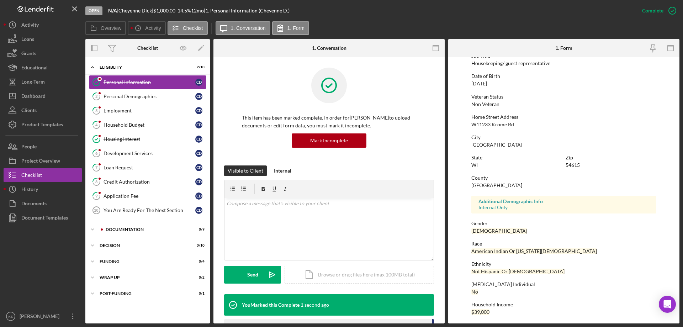
scroll to position [65, 0]
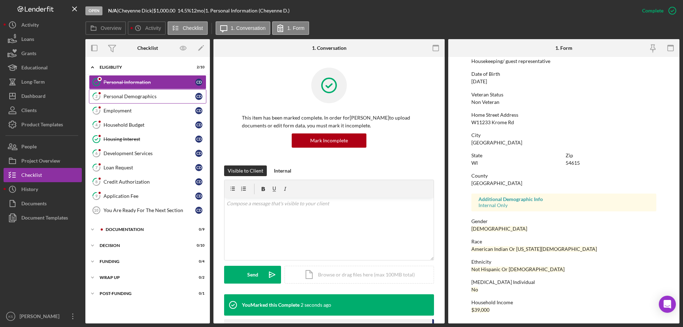
click at [160, 97] on div "Personal Demographics" at bounding box center [150, 97] width 92 height 6
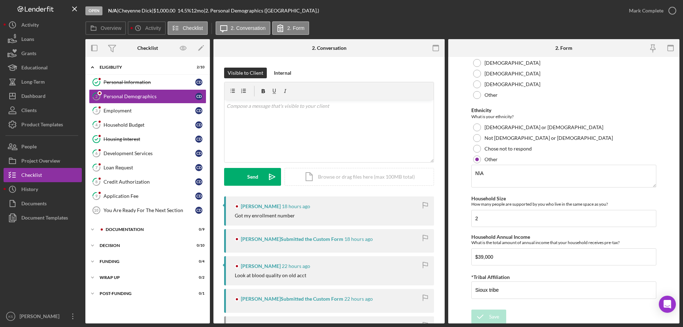
scroll to position [415, 0]
click at [644, 13] on div "Mark Complete" at bounding box center [646, 11] width 35 height 14
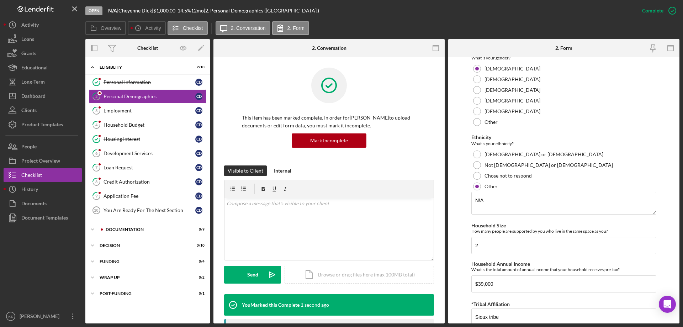
scroll to position [443, 0]
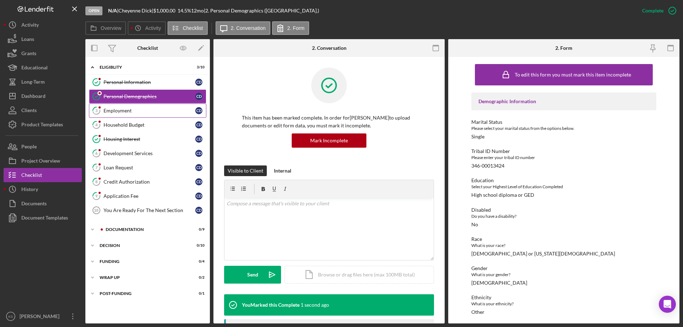
click at [130, 108] on div "Employment" at bounding box center [150, 111] width 92 height 6
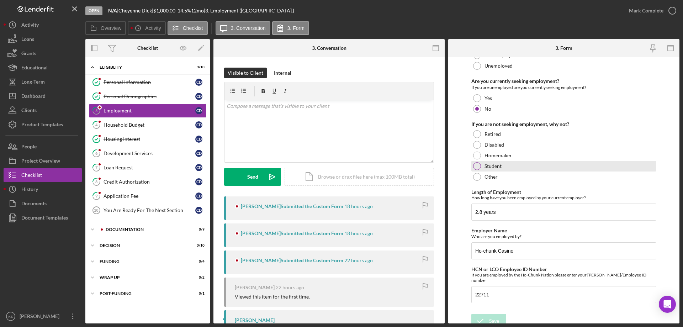
scroll to position [51, 0]
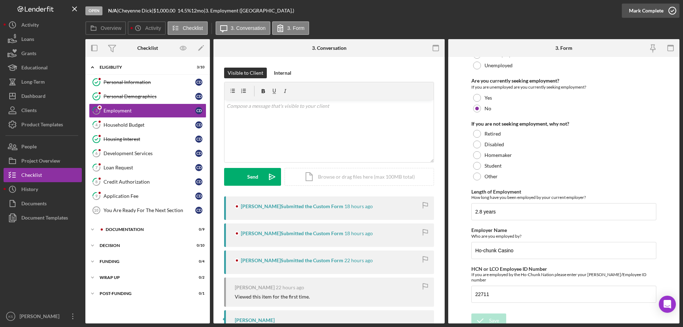
click at [656, 12] on div "Mark Complete" at bounding box center [646, 11] width 35 height 14
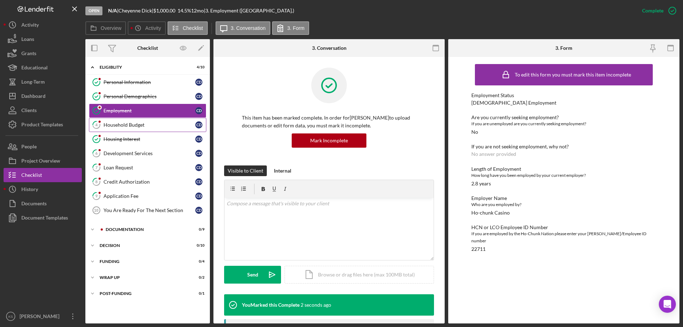
click at [130, 124] on div "Household Budget" at bounding box center [150, 125] width 92 height 6
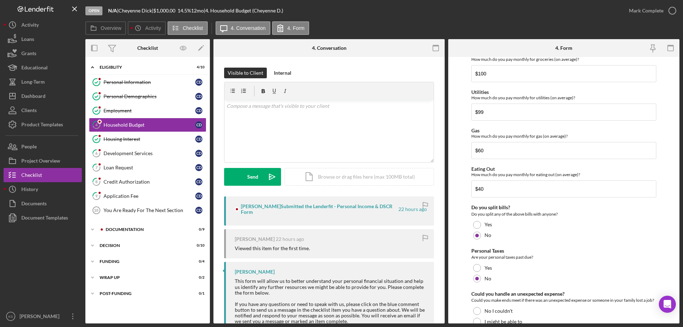
scroll to position [462, 0]
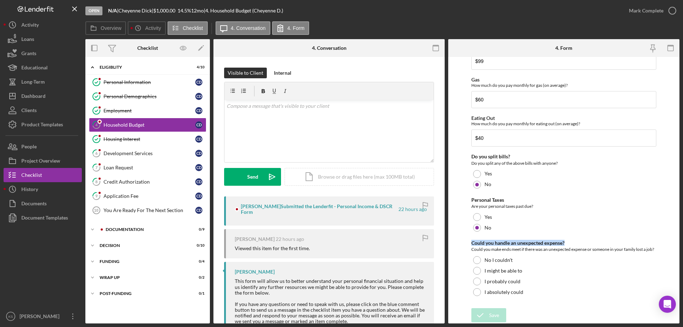
drag, startPoint x: 567, startPoint y: 235, endPoint x: 468, endPoint y: 238, distance: 99.7
click at [468, 238] on form "Do you currently have a budget/spending plan? Yes No Do you have a checking acc…" at bounding box center [563, 190] width 231 height 267
copy div "Could you handle an unexpected expense?"
click at [306, 132] on div "v Color teal Color pink Remove color Add row above Add row below Add column bef…" at bounding box center [329, 131] width 209 height 62
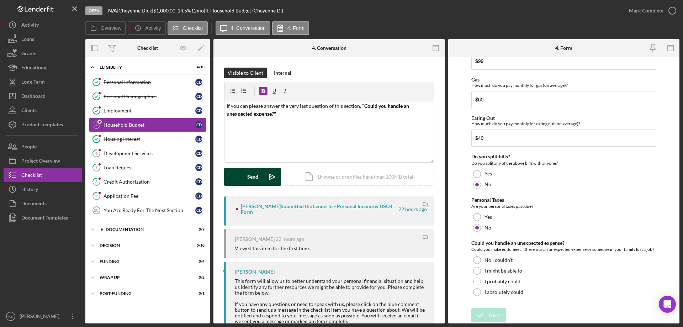
click at [253, 179] on div "Send" at bounding box center [252, 177] width 11 height 18
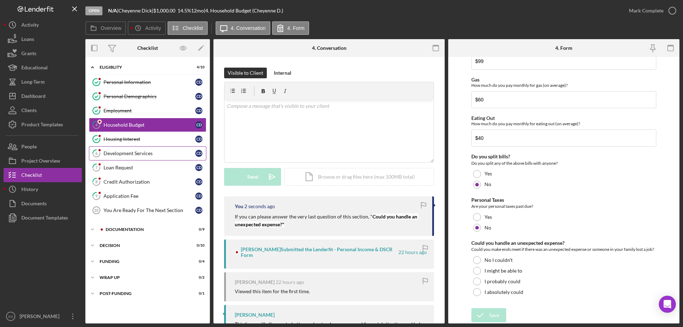
click at [146, 155] on div "Development Services" at bounding box center [150, 154] width 92 height 6
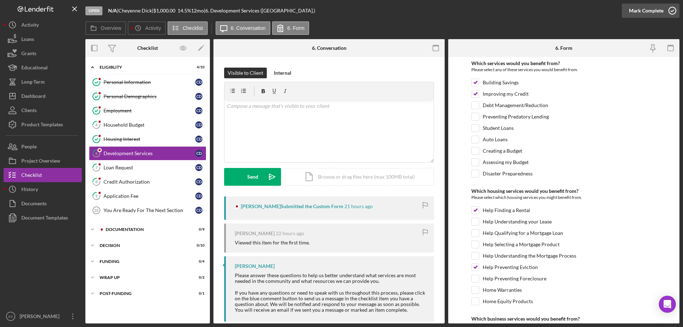
click at [648, 9] on div "Mark Complete" at bounding box center [646, 11] width 35 height 14
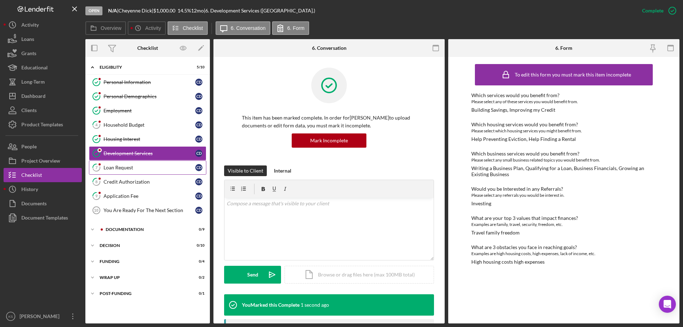
click at [128, 167] on div "Loan Request" at bounding box center [150, 168] width 92 height 6
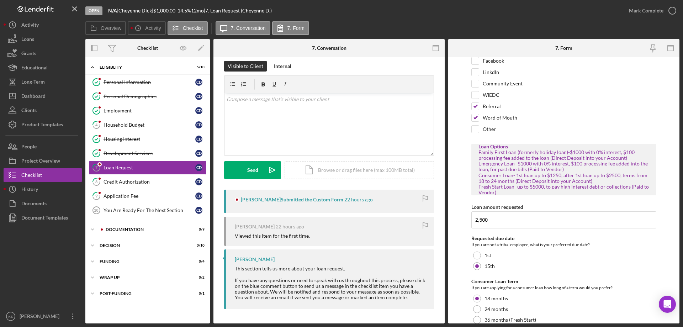
scroll to position [63, 0]
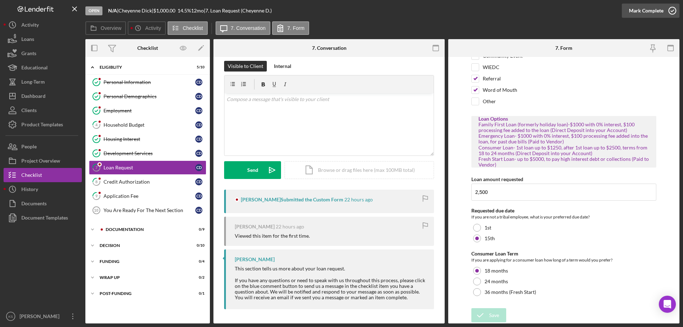
click at [661, 11] on div "Mark Complete" at bounding box center [646, 11] width 35 height 14
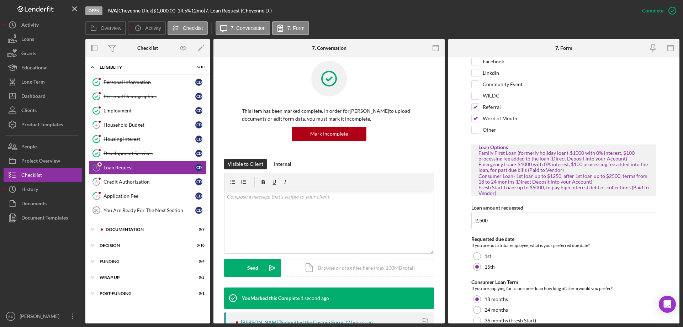
scroll to position [92, 0]
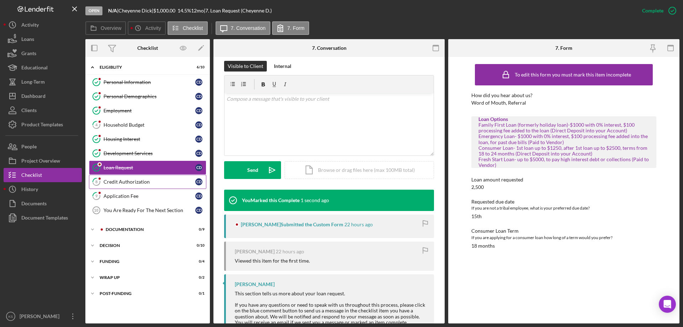
click at [142, 179] on div "Credit Authorization" at bounding box center [150, 182] width 92 height 6
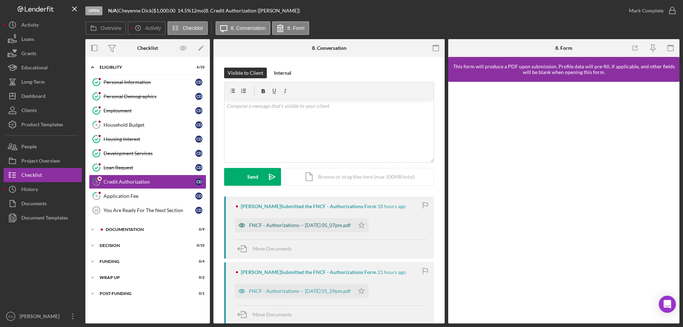
click at [286, 229] on div "FNCF - Authorizations -- 2025-08-13 05_07pm.pdf" at bounding box center [295, 225] width 120 height 14
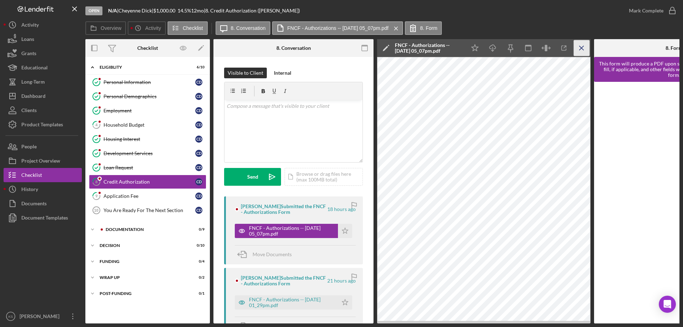
click at [583, 49] on line "button" at bounding box center [582, 48] width 4 height 4
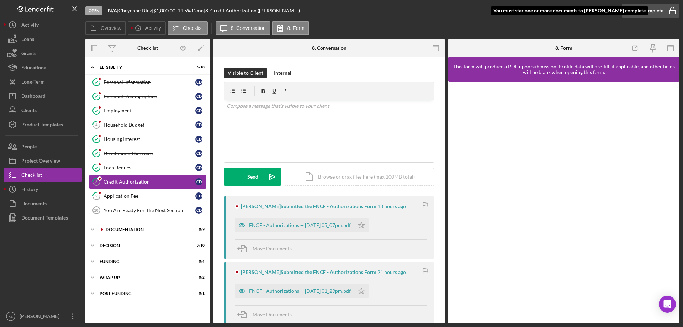
click at [644, 11] on div "Mark Complete" at bounding box center [646, 11] width 35 height 14
drag, startPoint x: 661, startPoint y: 0, endPoint x: 655, endPoint y: 10, distance: 11.7
click at [661, 1] on div "Mark Complete" at bounding box center [651, 10] width 58 height 21
click at [653, 11] on div "Mark Complete" at bounding box center [646, 11] width 35 height 14
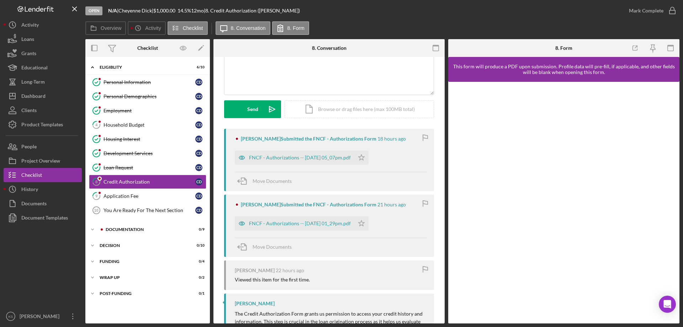
scroll to position [67, 0]
click at [634, 13] on div "Mark Complete" at bounding box center [646, 11] width 35 height 14
click at [655, 11] on div "Mark Complete" at bounding box center [646, 11] width 35 height 14
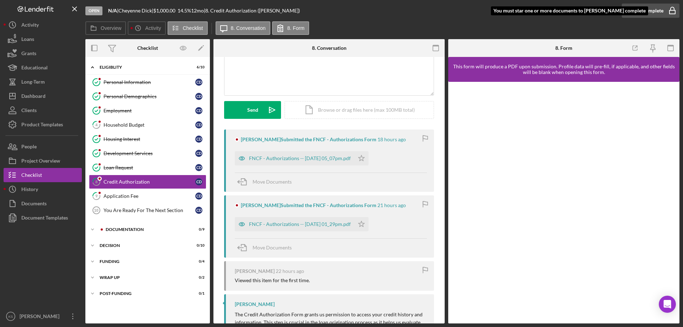
click at [655, 11] on div "Mark Complete" at bounding box center [646, 11] width 35 height 14
click at [654, 11] on div "Mark Complete" at bounding box center [646, 11] width 35 height 14
click at [654, 12] on div "Mark Complete" at bounding box center [646, 11] width 35 height 14
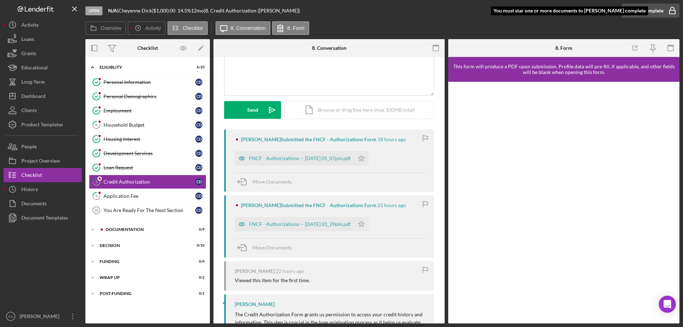
click at [657, 11] on div "Mark Complete" at bounding box center [646, 11] width 35 height 14
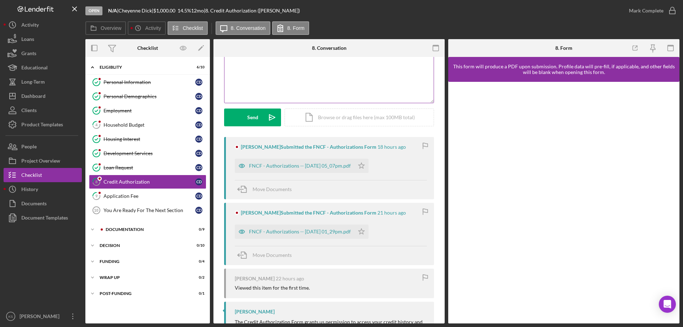
scroll to position [0, 0]
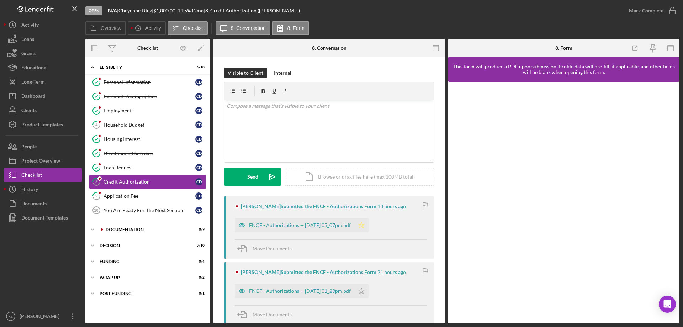
click at [369, 226] on icon "Icon/Star" at bounding box center [361, 225] width 14 height 14
click at [369, 293] on icon "Icon/Star" at bounding box center [361, 291] width 14 height 14
click at [658, 14] on div "Mark Complete" at bounding box center [646, 11] width 35 height 14
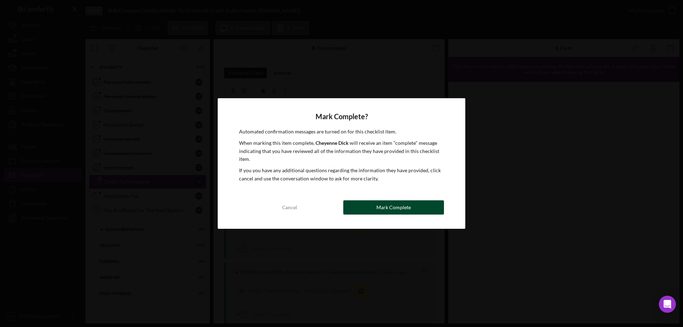
click at [423, 205] on button "Mark Complete" at bounding box center [393, 207] width 101 height 14
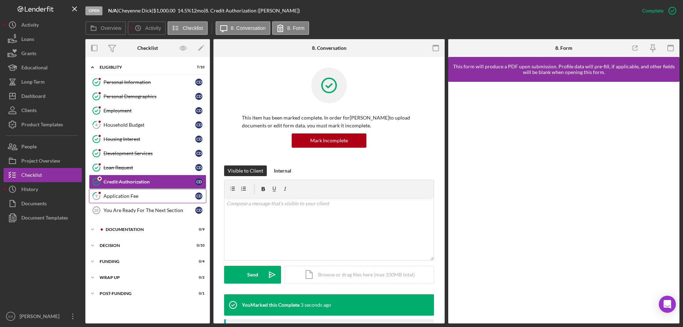
click at [144, 193] on div "Application Fee" at bounding box center [150, 196] width 92 height 6
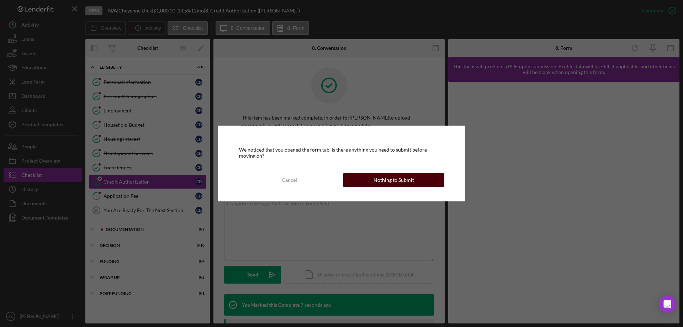
click at [407, 182] on div "Nothing to Submit" at bounding box center [394, 180] width 41 height 14
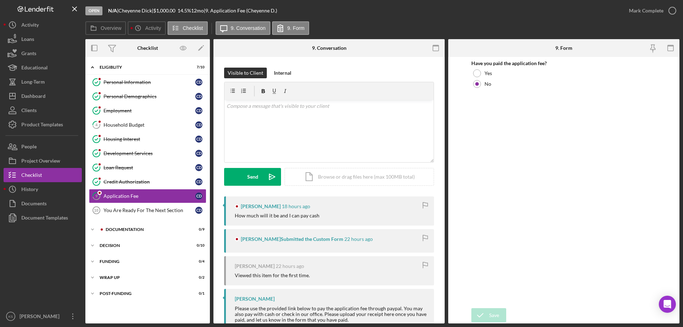
drag, startPoint x: 321, startPoint y: 215, endPoint x: 235, endPoint y: 215, distance: 86.1
click at [235, 215] on div "How much will it be and I can pay cash" at bounding box center [331, 216] width 192 height 6
click at [312, 138] on div "v Color teal Color pink Remove color Add row above Add row below Add column bef…" at bounding box center [329, 131] width 209 height 62
click at [253, 172] on div "Send" at bounding box center [252, 177] width 11 height 18
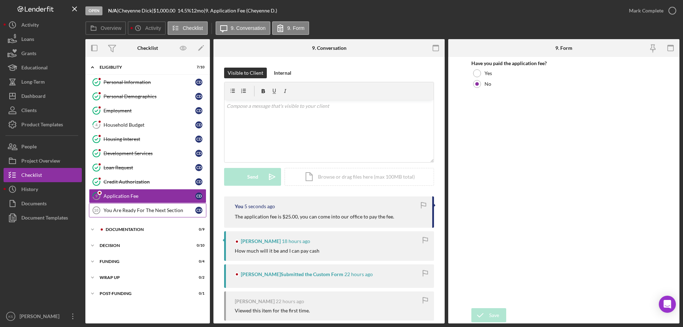
click at [136, 209] on div "You Are Ready For The Next Section" at bounding box center [150, 210] width 92 height 6
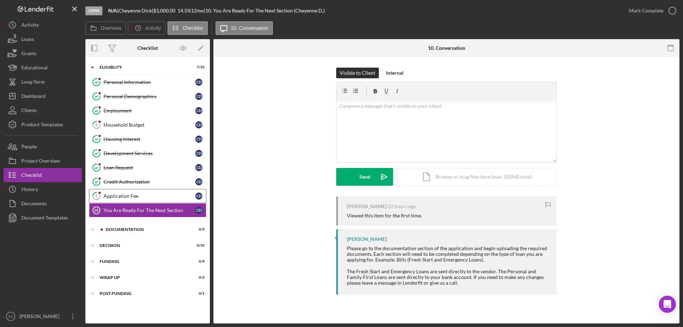
click at [137, 199] on div "Application Fee" at bounding box center [150, 196] width 92 height 6
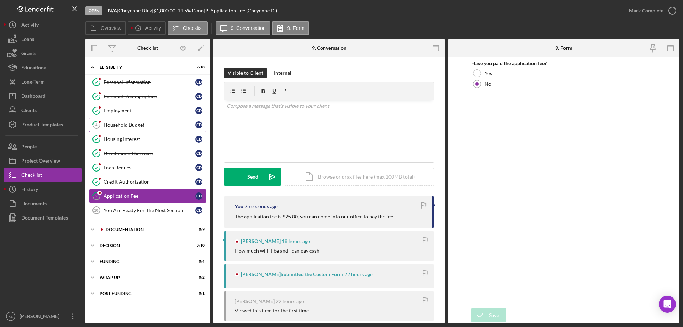
click at [146, 124] on div "Household Budget" at bounding box center [150, 125] width 92 height 6
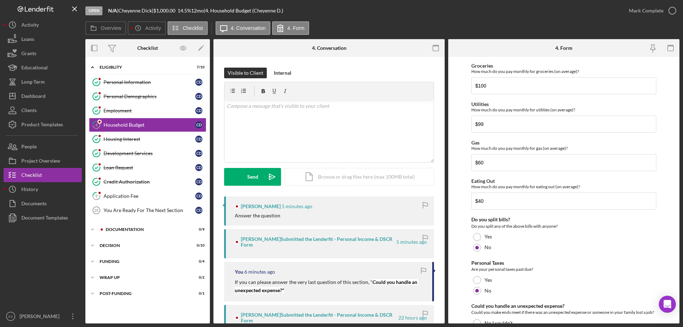
scroll to position [462, 0]
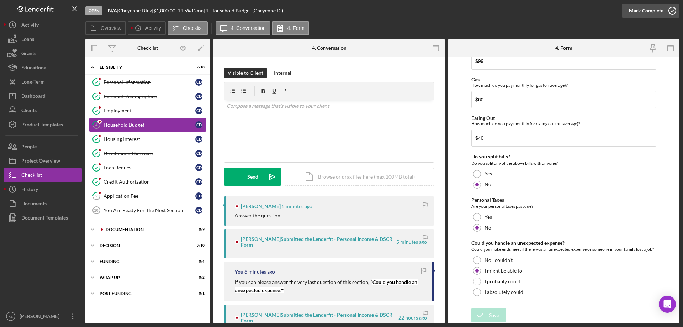
click at [662, 10] on div "Mark Complete" at bounding box center [646, 11] width 35 height 14
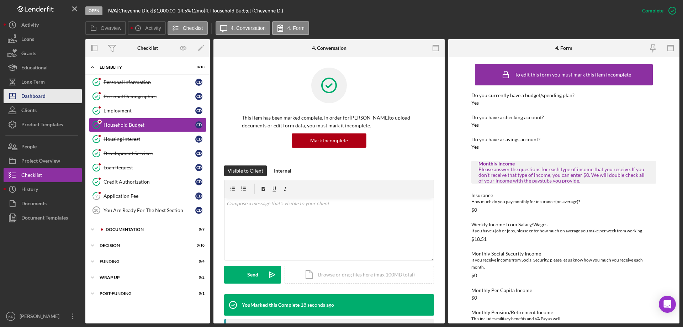
click at [48, 95] on button "Icon/Dashboard Dashboard" at bounding box center [43, 96] width 78 height 14
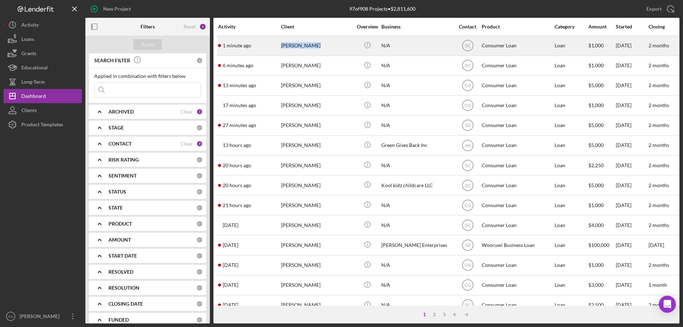
drag, startPoint x: 325, startPoint y: 44, endPoint x: 275, endPoint y: 44, distance: 49.1
click at [275, 44] on tr "1 minute ago Richard Doran Richard Doran Icon/Info N/A SC Consumer Loan Loan $1…" at bounding box center [639, 46] width 844 height 20
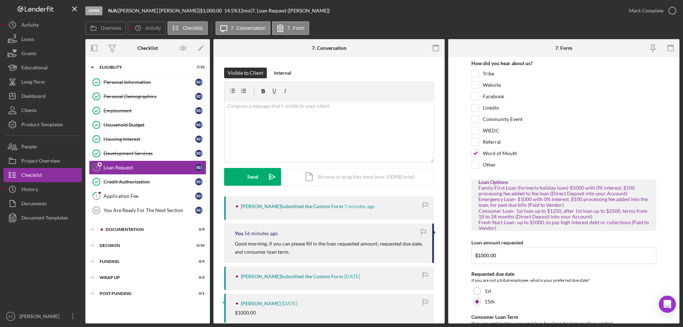
click at [434, 79] on div "Visible to Client Internal v Color teal Color pink Remove color Add row above A…" at bounding box center [328, 262] width 231 height 411
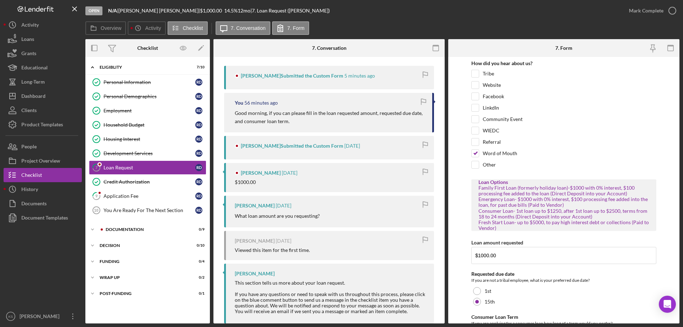
scroll to position [142, 0]
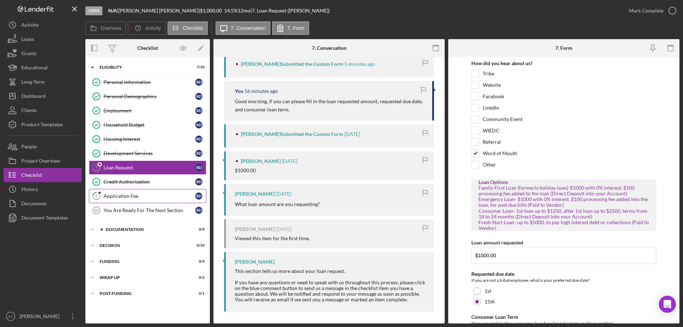
click at [125, 199] on div "Application Fee" at bounding box center [150, 196] width 92 height 6
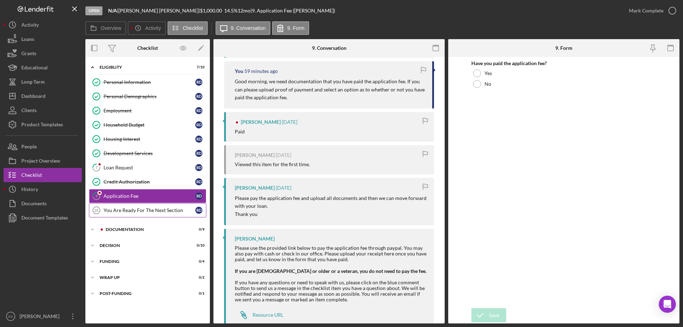
scroll to position [213, 0]
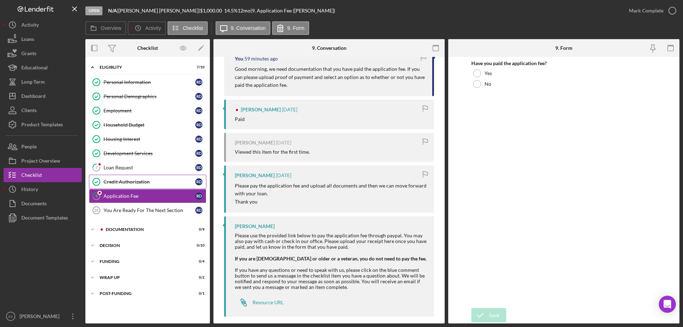
click at [131, 176] on link "Credit Authorization Credit Authorization R D" at bounding box center [147, 182] width 117 height 14
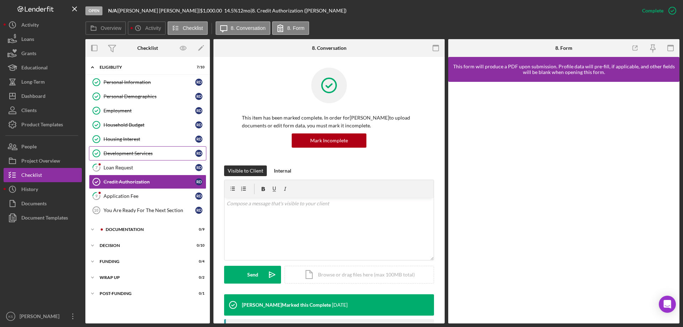
click at [147, 147] on link "Development Services Development Services R D" at bounding box center [147, 153] width 117 height 14
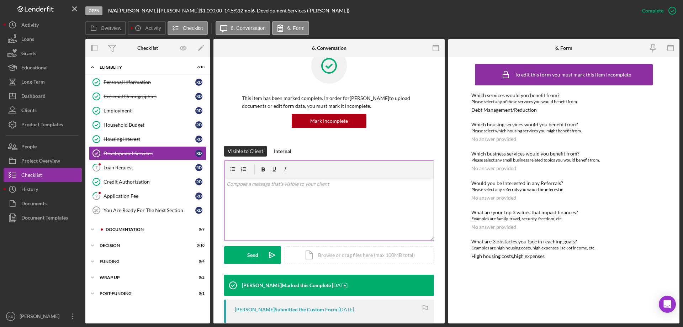
scroll to position [135, 0]
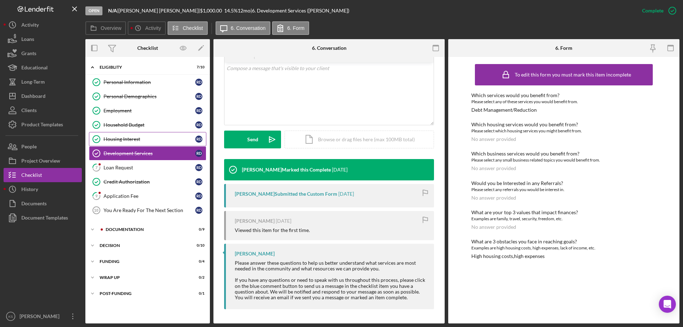
click at [144, 140] on div "Housing Interest" at bounding box center [150, 139] width 92 height 6
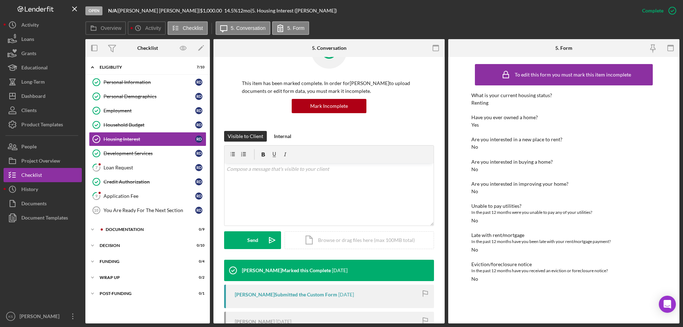
scroll to position [135, 0]
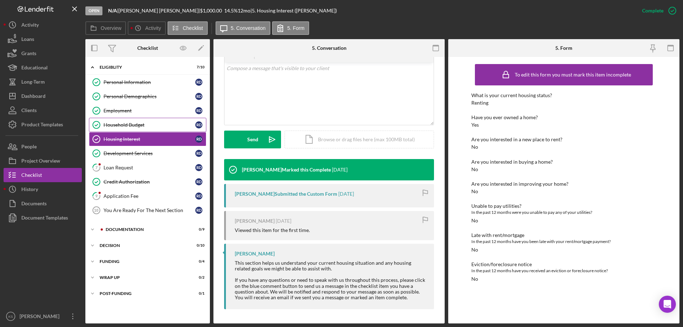
click at [145, 119] on link "Household Budget Household Budget R D" at bounding box center [147, 125] width 117 height 14
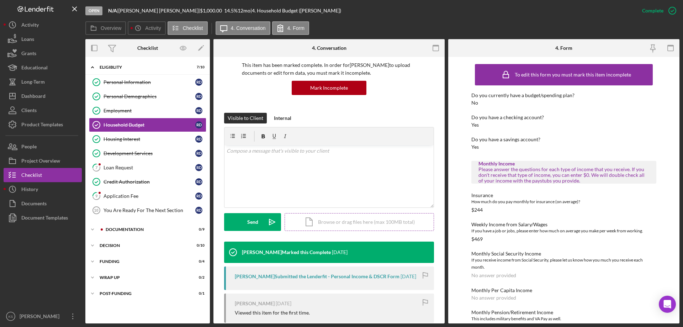
scroll to position [141, 0]
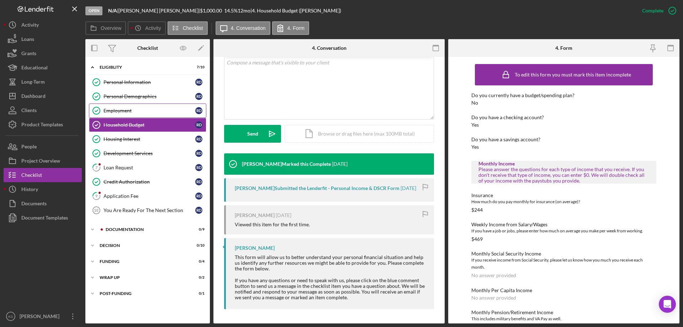
click at [147, 114] on link "Employment Employment R D" at bounding box center [147, 111] width 117 height 14
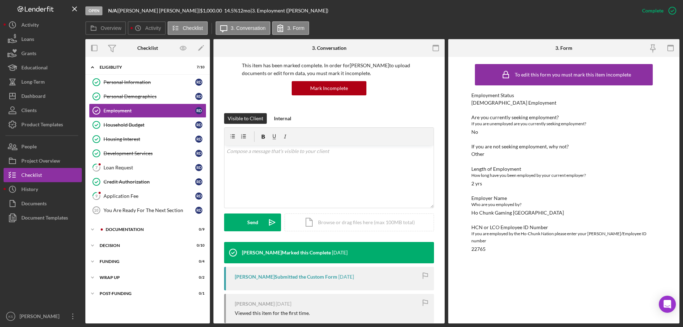
scroll to position [130, 0]
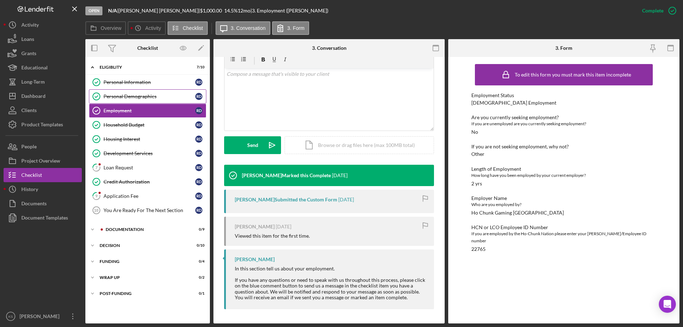
click at [141, 93] on link "Personal Demographics Personal Demographics R D" at bounding box center [147, 96] width 117 height 14
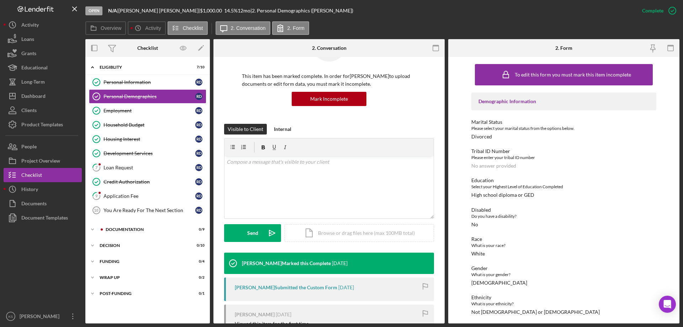
scroll to position [175, 0]
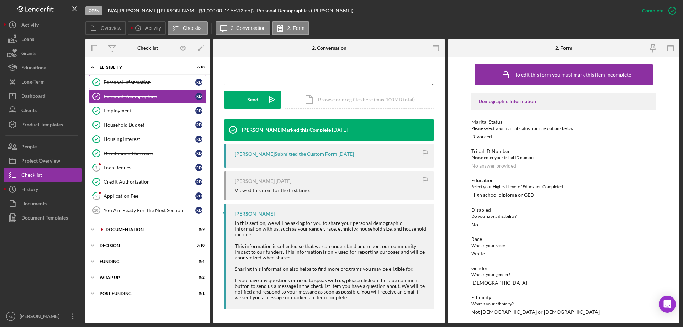
click at [129, 80] on div "Personal Information" at bounding box center [150, 82] width 92 height 6
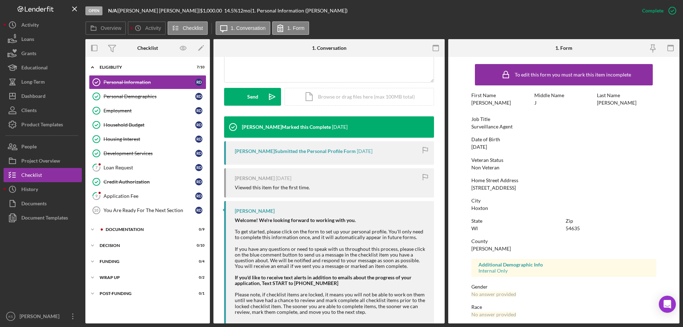
scroll to position [193, 0]
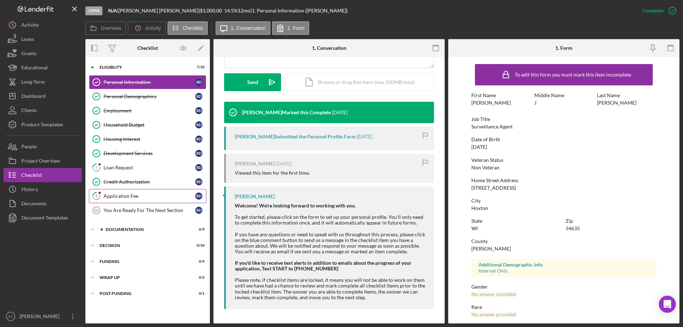
click at [135, 198] on div "Application Fee" at bounding box center [150, 196] width 92 height 6
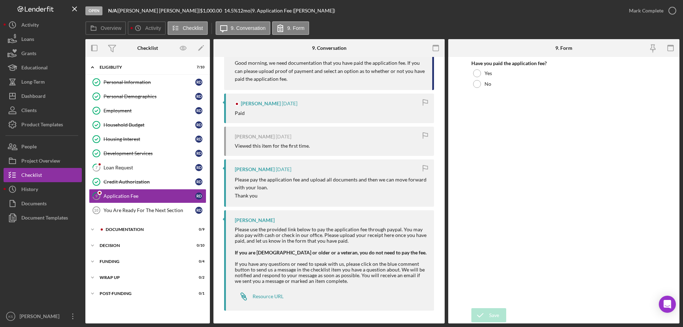
scroll to position [221, 0]
click at [155, 182] on div "Credit Authorization" at bounding box center [150, 182] width 92 height 6
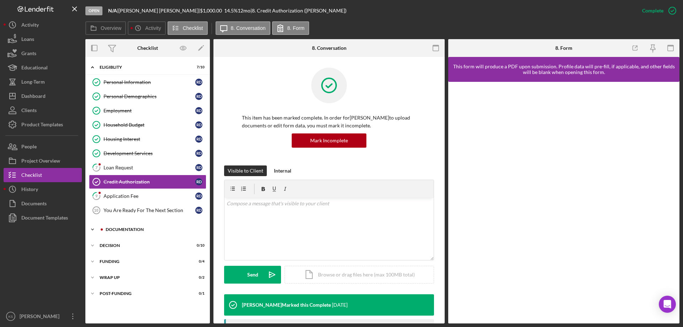
click at [133, 227] on div "Documentation" at bounding box center [153, 229] width 95 height 4
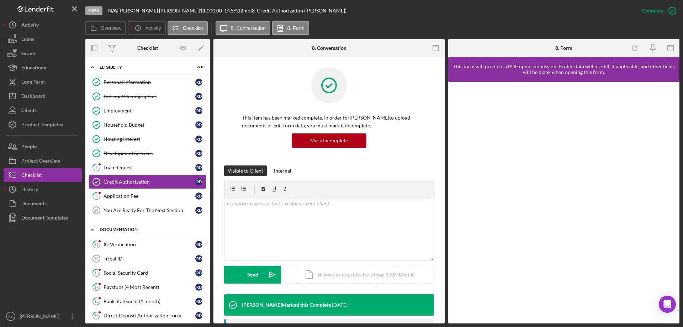
click at [133, 227] on div "Documentation" at bounding box center [150, 229] width 101 height 4
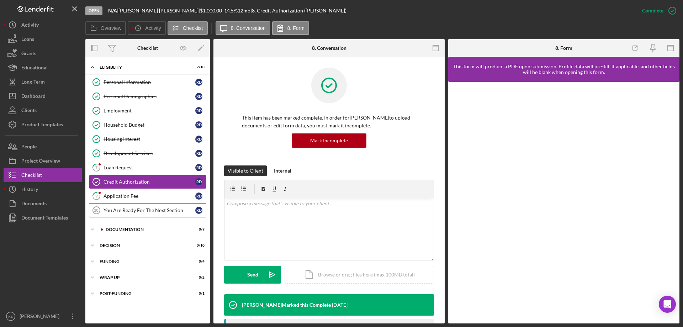
click at [141, 210] on div "You Are Ready For The Next Section" at bounding box center [150, 210] width 92 height 6
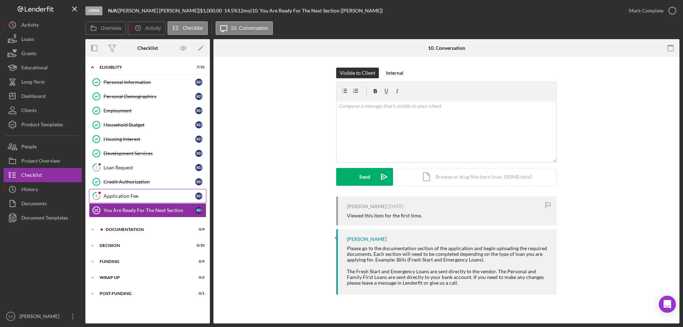
click at [143, 197] on div "Application Fee" at bounding box center [150, 196] width 92 height 6
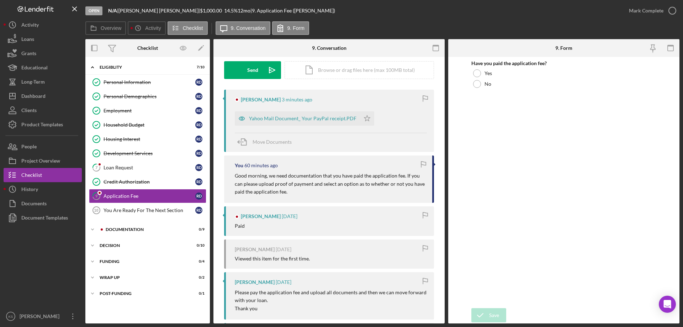
scroll to position [71, 0]
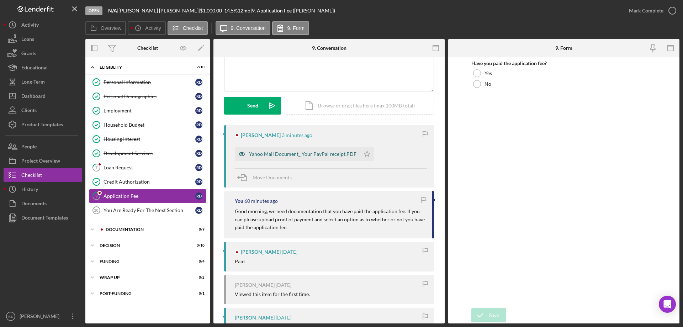
click at [326, 154] on div "Yahoo Mail Document_ Your PayPal receipt.PDF" at bounding box center [302, 154] width 107 height 6
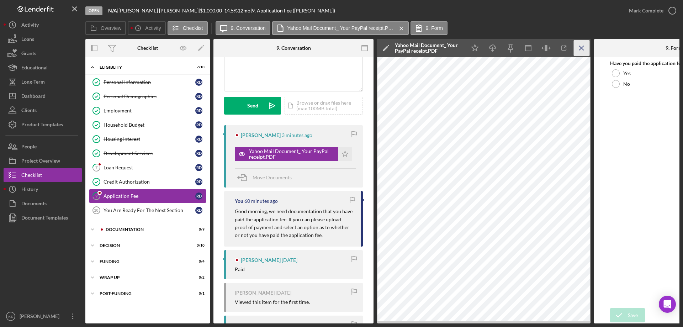
drag, startPoint x: 580, startPoint y: 48, endPoint x: 603, endPoint y: 37, distance: 25.8
click at [580, 48] on icon "Icon/Menu Close" at bounding box center [582, 48] width 16 height 16
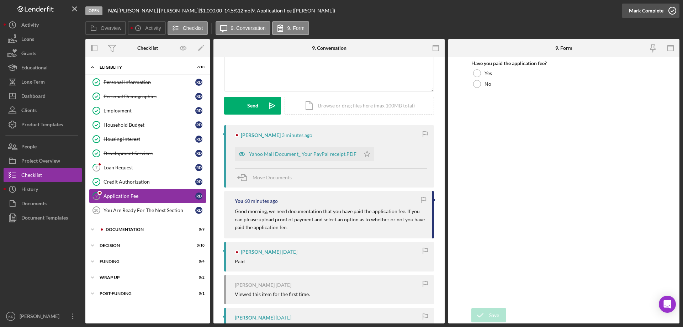
click at [654, 8] on div "Mark Complete" at bounding box center [646, 11] width 35 height 14
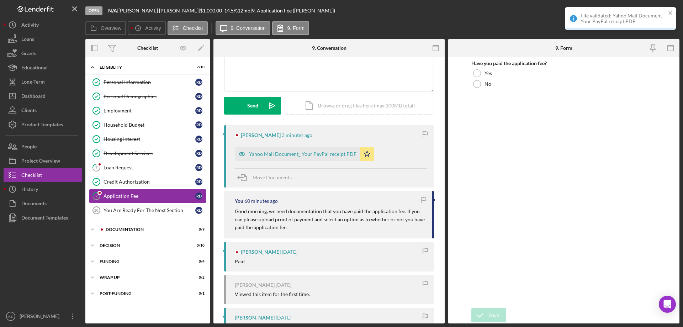
scroll to position [169, 0]
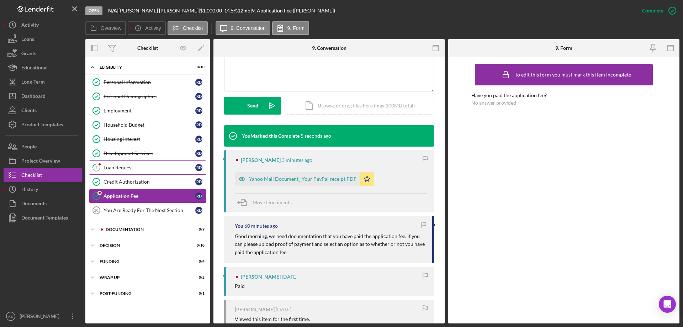
click at [129, 165] on div "Loan Request" at bounding box center [150, 168] width 92 height 6
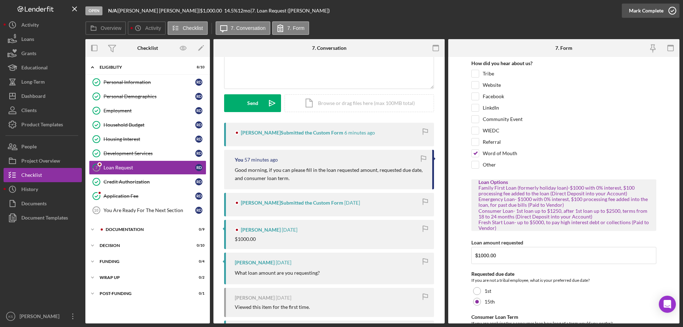
click at [658, 12] on div "Mark Complete" at bounding box center [646, 11] width 35 height 14
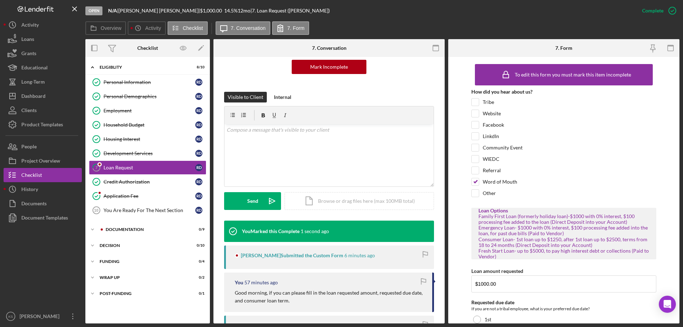
scroll to position [172, 0]
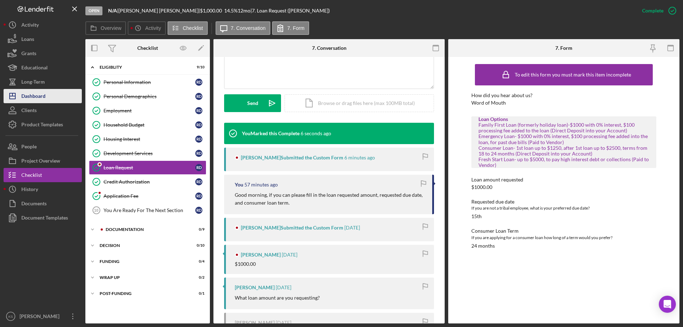
click at [39, 97] on div "Dashboard" at bounding box center [33, 97] width 24 height 16
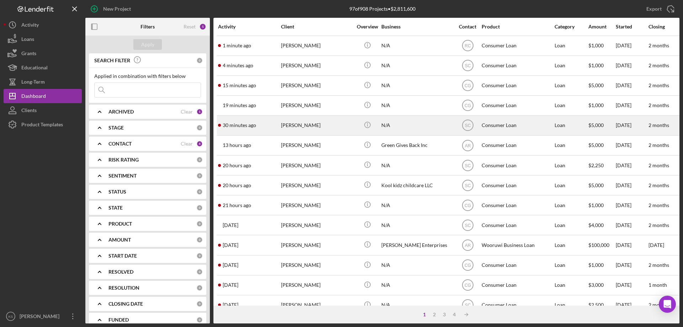
click at [252, 122] on time "30 minutes ago" at bounding box center [239, 125] width 33 height 6
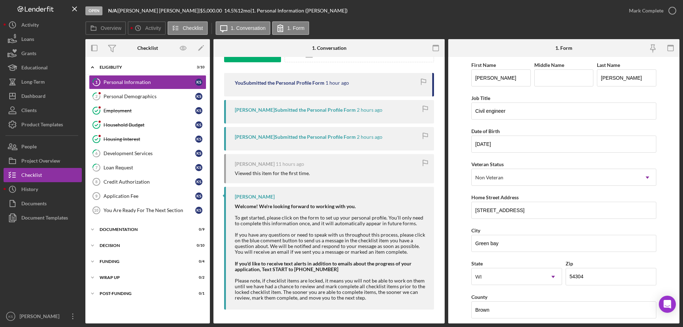
scroll to position [124, 0]
click at [137, 140] on div "Housing Interest" at bounding box center [150, 139] width 92 height 6
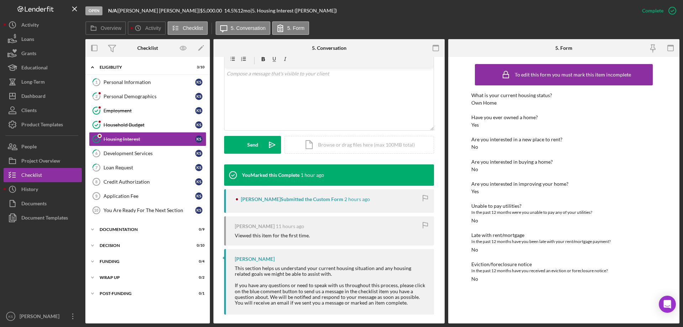
scroll to position [135, 0]
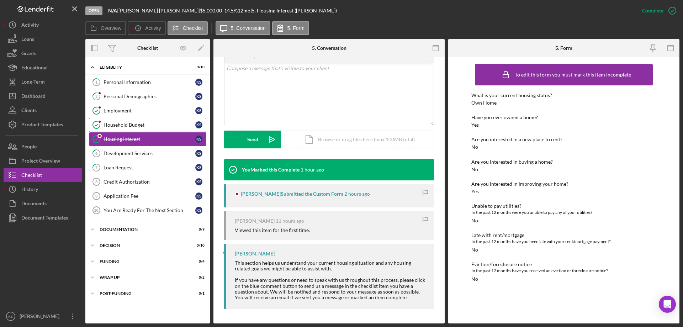
click at [117, 123] on div "Household Budget" at bounding box center [150, 125] width 92 height 6
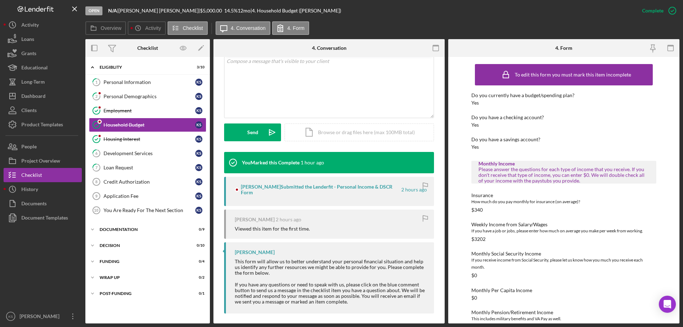
scroll to position [147, 0]
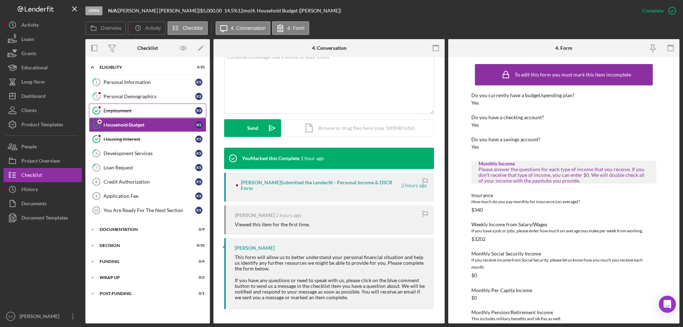
click at [136, 115] on link "Employment Employment K S" at bounding box center [147, 111] width 117 height 14
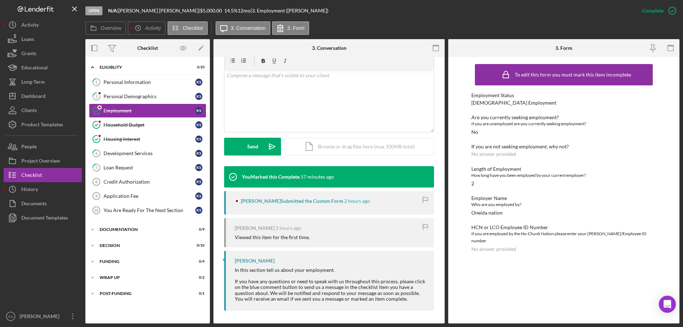
scroll to position [130, 0]
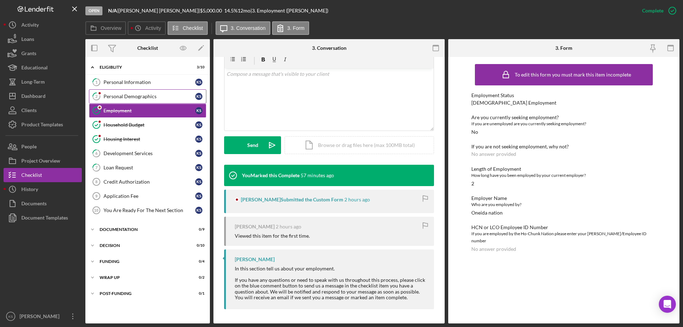
click at [125, 95] on div "Personal Demographics" at bounding box center [150, 97] width 92 height 6
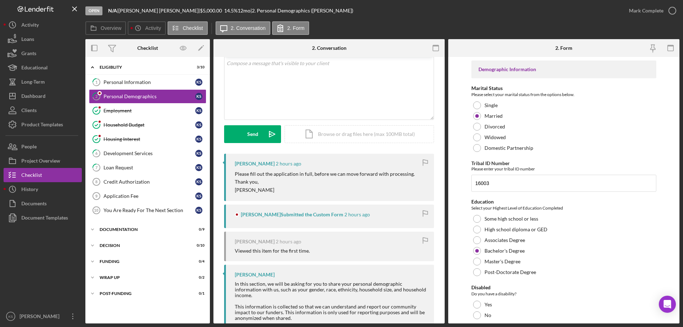
scroll to position [104, 0]
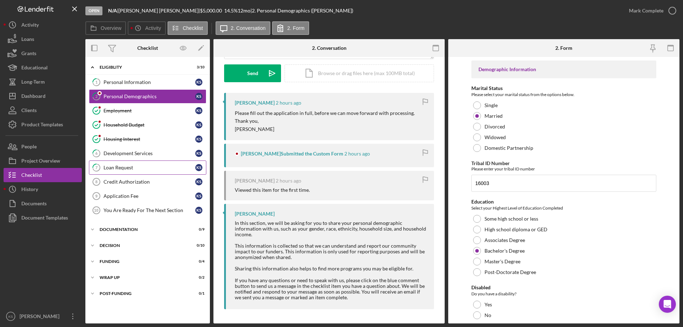
click at [130, 168] on div "Loan Request" at bounding box center [150, 168] width 92 height 6
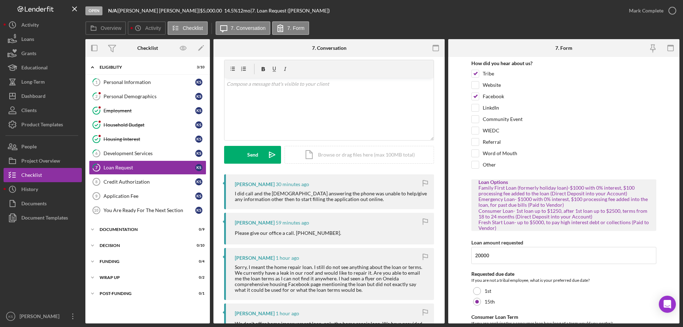
scroll to position [107, 0]
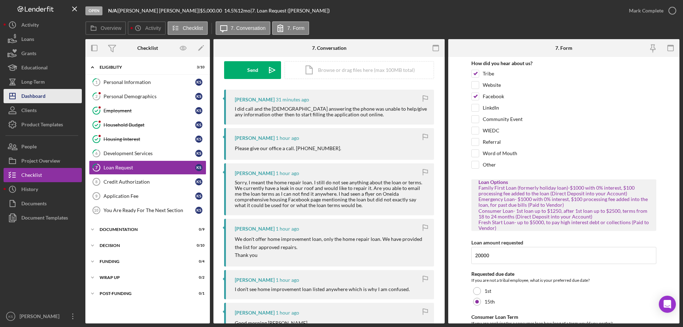
click at [41, 100] on div "Dashboard" at bounding box center [33, 97] width 24 height 16
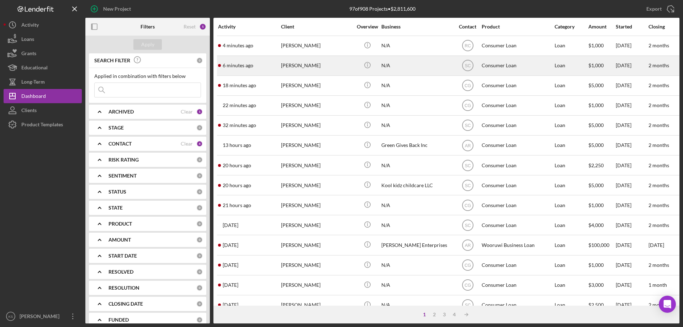
click at [270, 72] on div "6 minutes ago Richard Doran" at bounding box center [249, 65] width 62 height 19
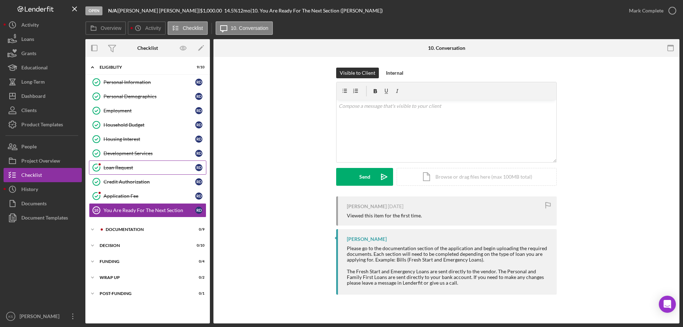
click at [144, 166] on div "Loan Request" at bounding box center [150, 168] width 92 height 6
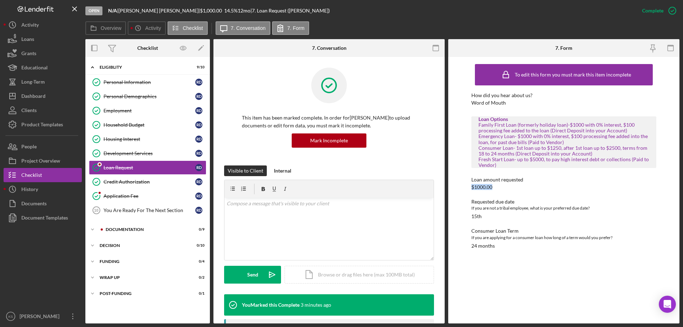
drag, startPoint x: 504, startPoint y: 188, endPoint x: 455, endPoint y: 186, distance: 49.2
click at [455, 186] on div "To edit this form you must mark this item incomplete How did you hear about us?…" at bounding box center [563, 190] width 231 height 267
drag, startPoint x: 548, startPoint y: 193, endPoint x: 545, endPoint y: 192, distance: 3.7
click at [546, 192] on div "How did you hear about us? Word of Mouth Loan Options Family First Loan (former…" at bounding box center [563, 171] width 185 height 156
drag, startPoint x: 501, startPoint y: 189, endPoint x: 464, endPoint y: 188, distance: 37.0
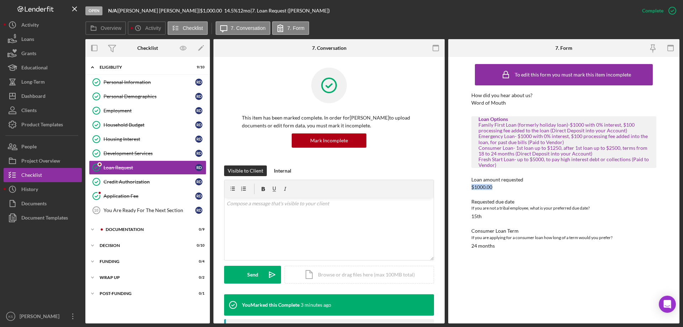
click at [464, 188] on div "To edit this form you must mark this item incomplete How did you hear about us?…" at bounding box center [563, 190] width 231 height 267
click at [44, 95] on div "Dashboard" at bounding box center [33, 97] width 24 height 16
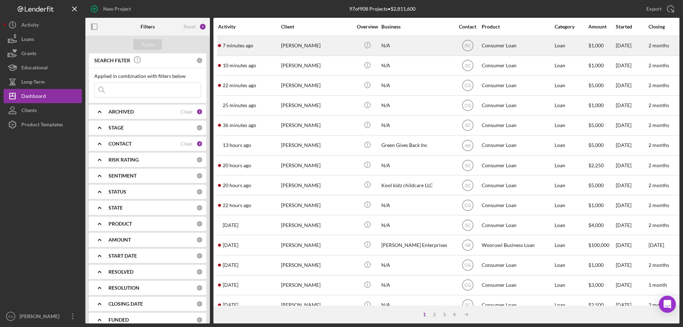
click at [317, 53] on div "Cheyenne Dick" at bounding box center [316, 45] width 71 height 19
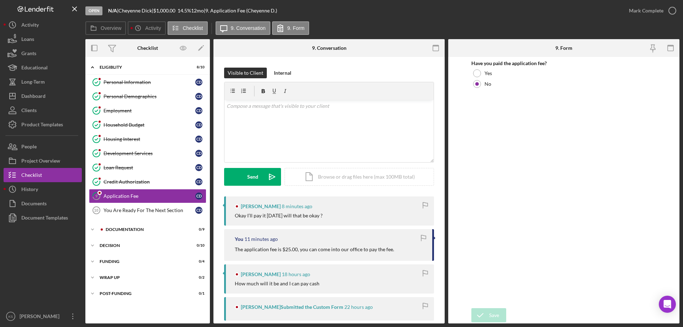
click at [365, 63] on div "Visible to Client Internal v Color teal Color pink Remove color Add row above A…" at bounding box center [328, 264] width 231 height 415
click at [318, 136] on div "v Color teal Color pink Remove color Add row above Add row below Add column bef…" at bounding box center [329, 131] width 209 height 62
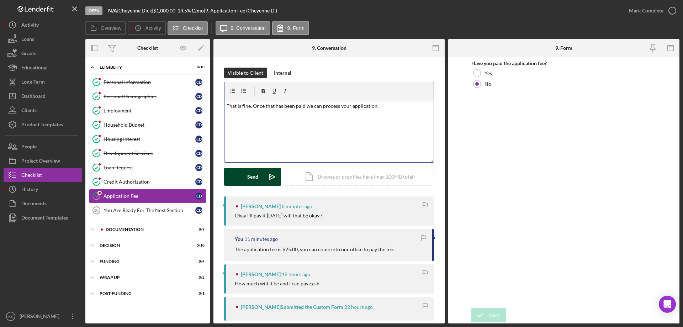
click at [246, 181] on button "Send Icon/icon-invite-send" at bounding box center [252, 177] width 57 height 18
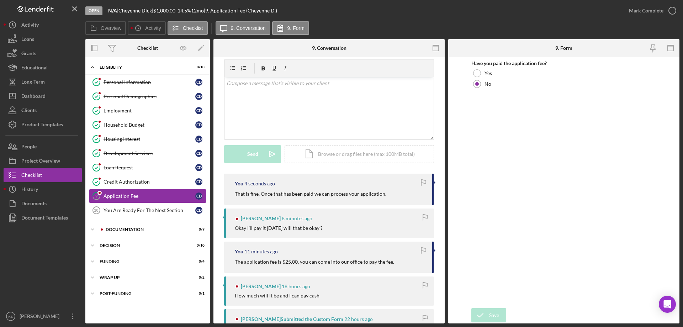
scroll to position [36, 0]
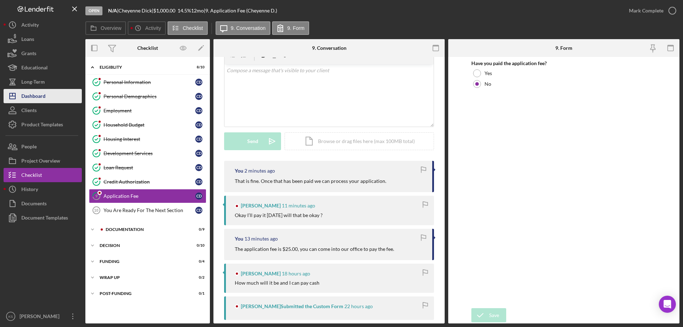
click at [31, 102] on div "Dashboard" at bounding box center [33, 97] width 24 height 16
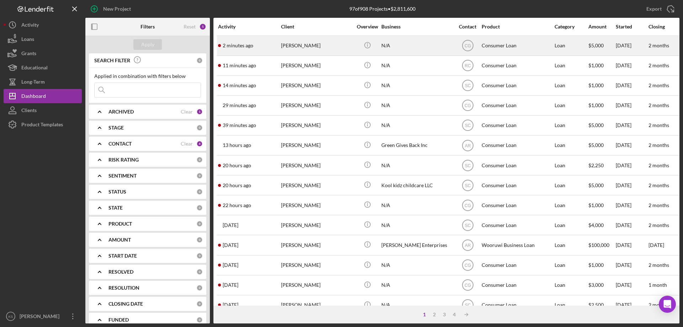
click at [331, 51] on div "William Bies" at bounding box center [316, 45] width 71 height 19
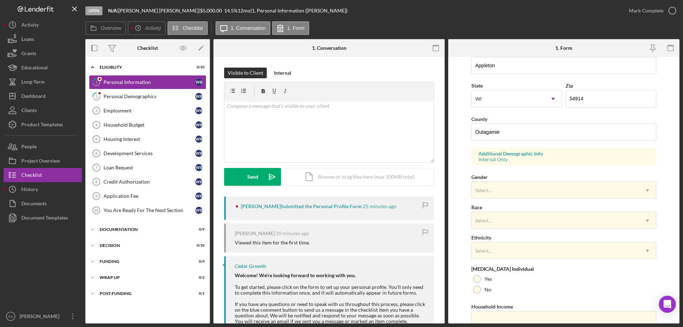
scroll to position [209, 0]
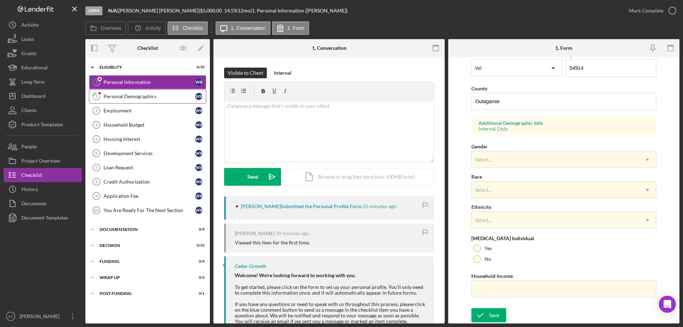
click at [140, 97] on div "Personal Demographics" at bounding box center [150, 97] width 92 height 6
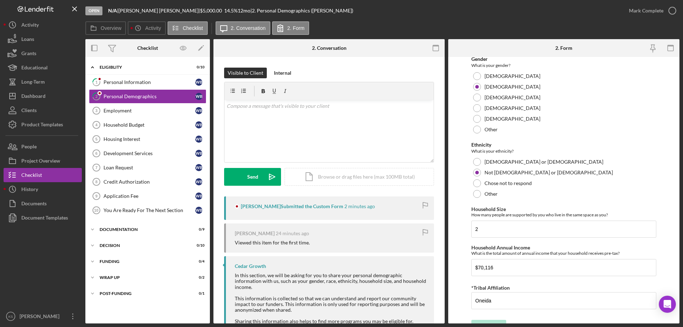
scroll to position [391, 0]
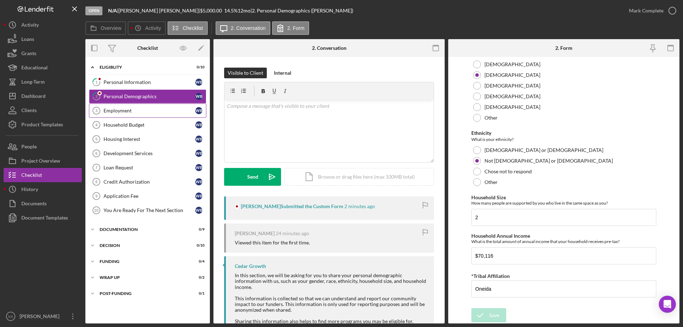
click at [144, 106] on link "Employment 3 Employment W B" at bounding box center [147, 111] width 117 height 14
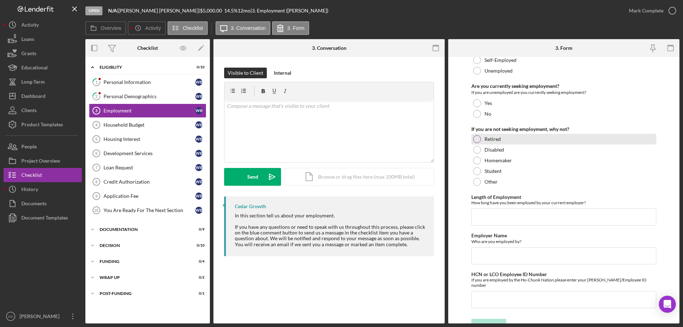
scroll to position [51, 0]
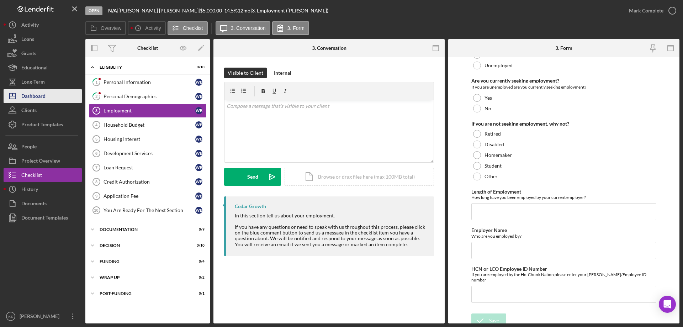
click at [49, 95] on button "Icon/Dashboard Dashboard" at bounding box center [43, 96] width 78 height 14
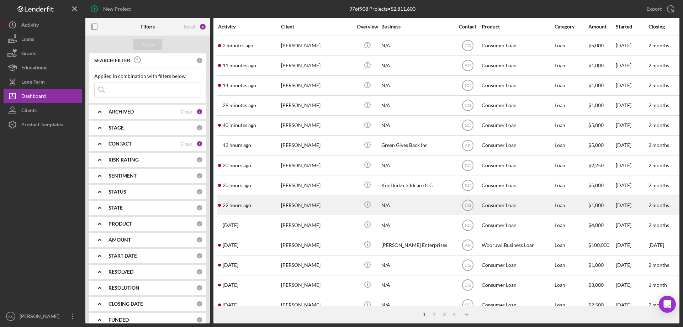
click at [320, 205] on div "[PERSON_NAME]" at bounding box center [316, 205] width 71 height 19
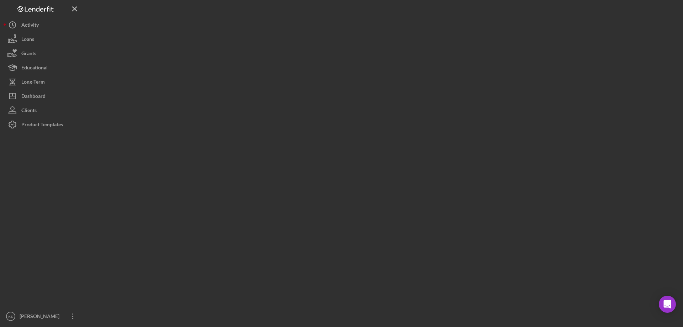
click at [320, 205] on div at bounding box center [382, 161] width 594 height 323
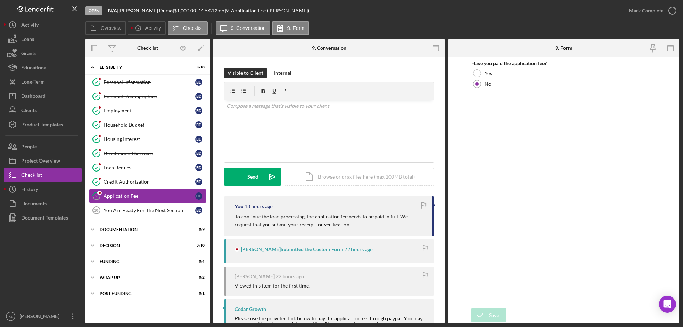
click at [439, 151] on div "Visible to Client Internal v Color teal Color pink Remove color Add row above A…" at bounding box center [328, 235] width 231 height 357
click at [152, 185] on div "Credit Authorization" at bounding box center [150, 182] width 92 height 6
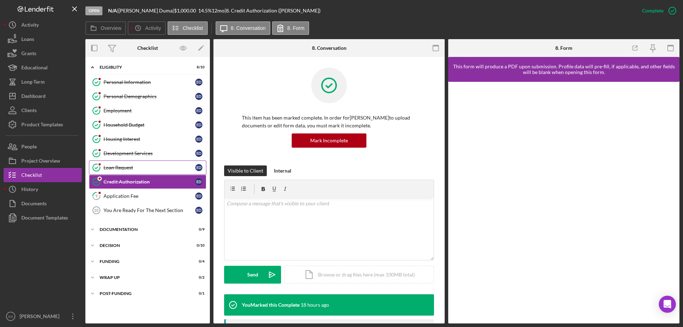
click at [139, 165] on div "Loan Request" at bounding box center [150, 168] width 92 height 6
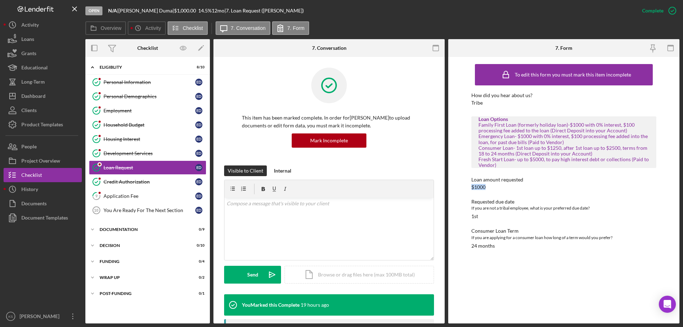
drag, startPoint x: 482, startPoint y: 184, endPoint x: 469, endPoint y: 184, distance: 13.2
click at [469, 184] on div "To edit this form you must mark this item incomplete How did you hear about us?…" at bounding box center [563, 190] width 231 height 267
click at [41, 99] on div "Dashboard" at bounding box center [33, 97] width 24 height 16
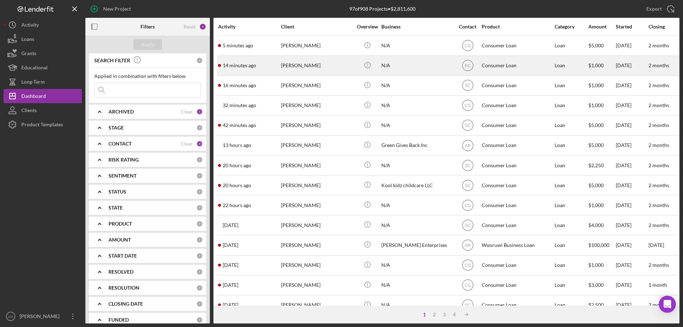
click at [309, 64] on div "Cheyenne Dick" at bounding box center [316, 65] width 71 height 19
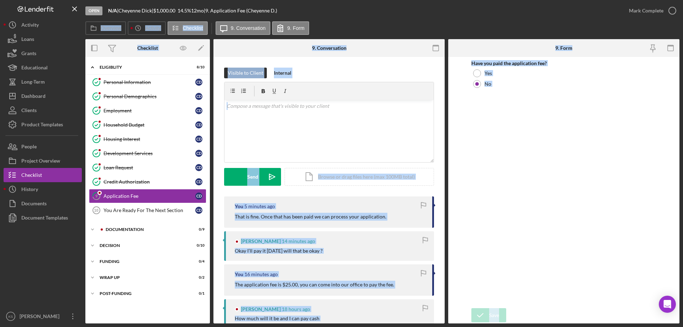
click at [383, 73] on div "Visible to Client Internal" at bounding box center [329, 73] width 210 height 11
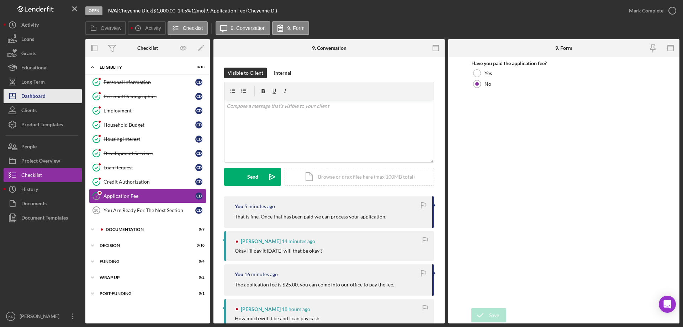
click at [42, 94] on div "Dashboard" at bounding box center [33, 97] width 24 height 16
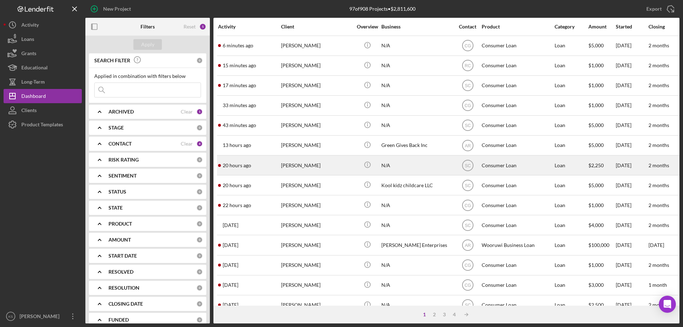
click at [254, 165] on div "20 hours ago Troy Hawley" at bounding box center [249, 165] width 62 height 19
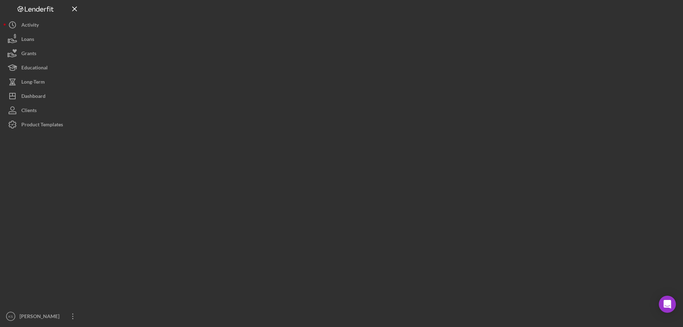
click at [254, 165] on div at bounding box center [382, 161] width 594 height 323
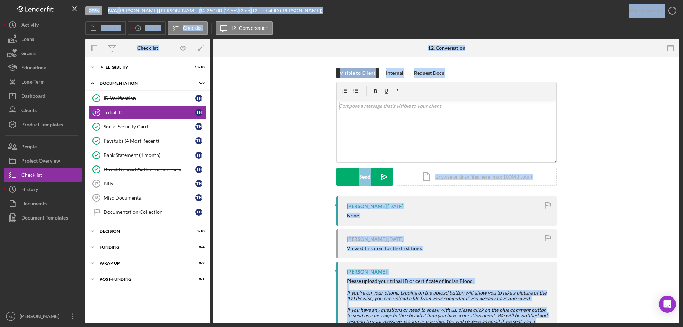
click at [288, 157] on div "Visible to Client Internal Request Docs v Color teal Color pink Remove color Ad…" at bounding box center [446, 132] width 445 height 129
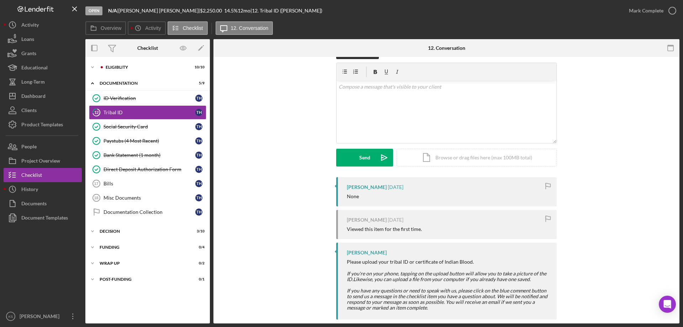
scroll to position [30, 0]
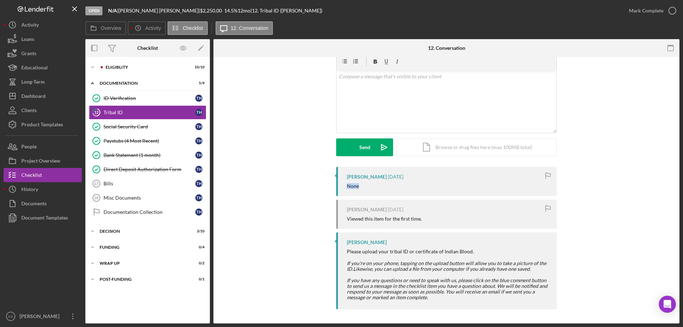
drag, startPoint x: 366, startPoint y: 187, endPoint x: 343, endPoint y: 186, distance: 23.1
click at [343, 186] on div "Troy Hawley 2 weeks ago None" at bounding box center [446, 181] width 221 height 29
click at [296, 204] on div "Troy Hawley 2 weeks ago None Troy Hawley 2 weeks ago Viewed this item for the f…" at bounding box center [446, 240] width 445 height 146
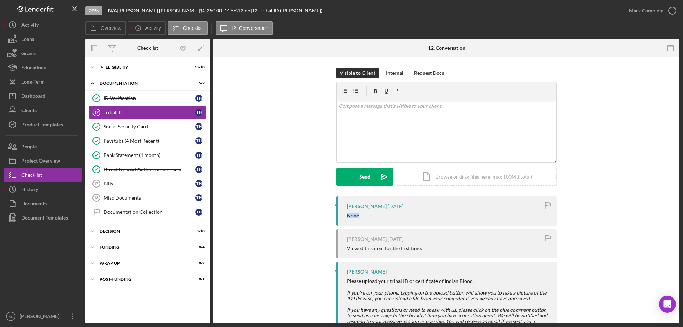
drag, startPoint x: 386, startPoint y: 215, endPoint x: 346, endPoint y: 213, distance: 40.6
click at [346, 213] on div "Troy Hawley 2 weeks ago None" at bounding box center [446, 210] width 221 height 29
click at [317, 194] on div "Visible to Client Internal Request Docs v Color teal Color pink Remove color Ad…" at bounding box center [446, 132] width 445 height 129
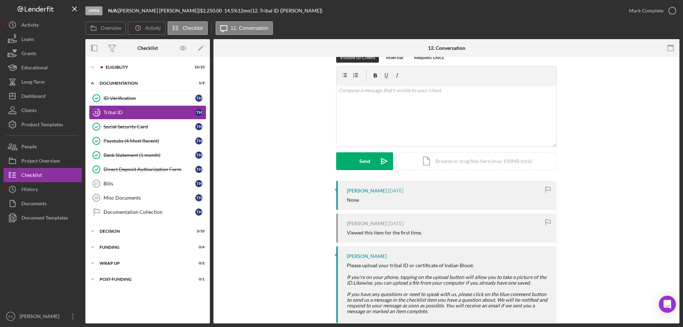
scroll to position [30, 0]
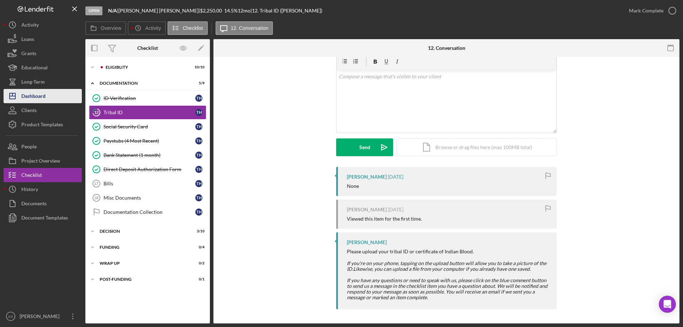
click at [33, 100] on div "Dashboard" at bounding box center [33, 97] width 24 height 16
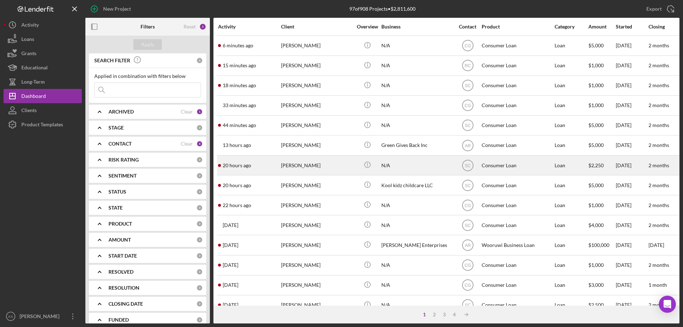
click at [305, 164] on div "Troy Hawley" at bounding box center [316, 165] width 71 height 19
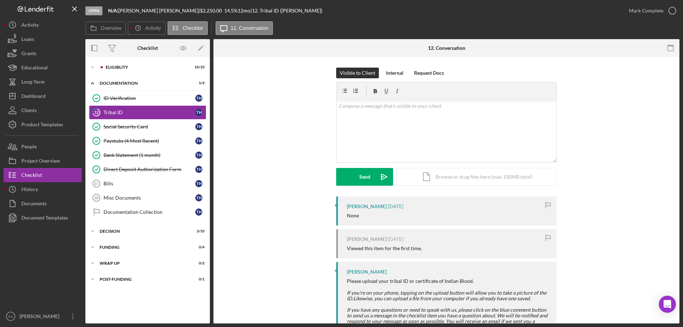
click at [305, 164] on div "Visible to Client Internal Request Docs v Color teal Color pink Remove color Ad…" at bounding box center [446, 132] width 445 height 129
click at [274, 172] on div "Visible to Client Internal Request Docs v Color teal Color pink Remove color Ad…" at bounding box center [446, 132] width 445 height 129
click at [649, 10] on div "Mark Complete" at bounding box center [646, 11] width 35 height 14
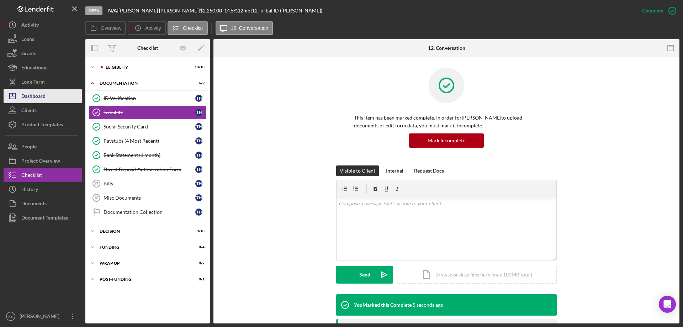
click at [42, 100] on div "Dashboard" at bounding box center [33, 97] width 24 height 16
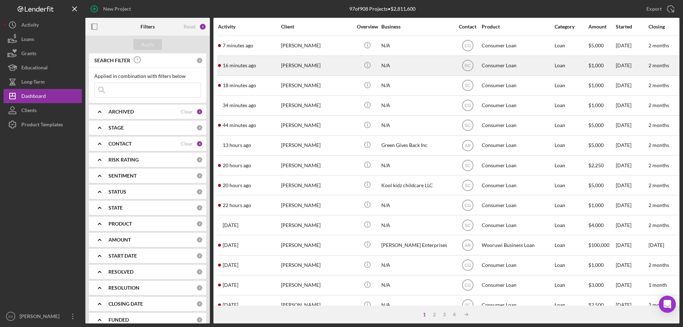
click at [297, 68] on div "Cheyenne Dick" at bounding box center [316, 65] width 71 height 19
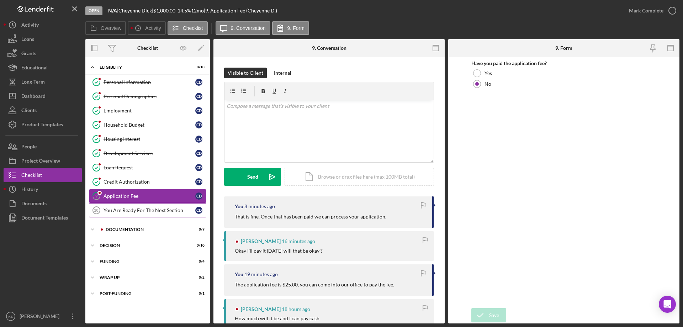
click at [161, 212] on div "You Are Ready For The Next Section" at bounding box center [150, 210] width 92 height 6
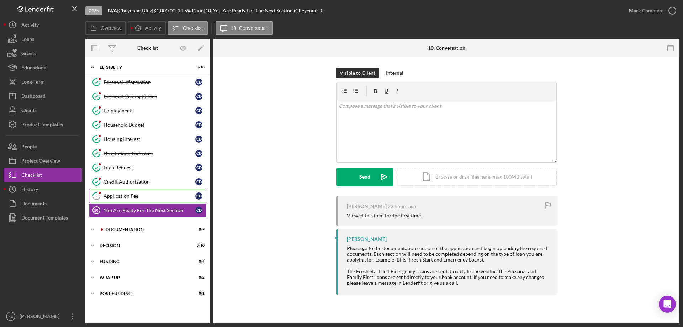
click at [146, 200] on link "9 Application Fee C D" at bounding box center [147, 196] width 117 height 14
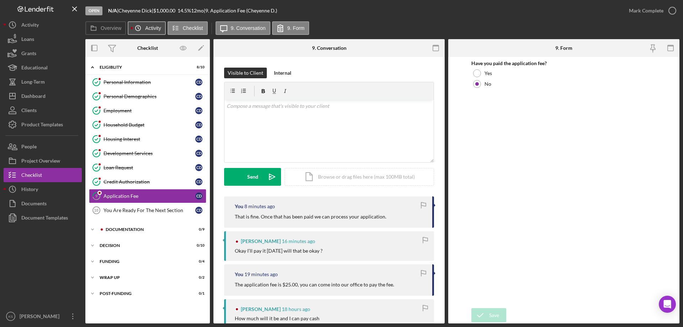
click at [146, 28] on label "Activity" at bounding box center [153, 28] width 16 height 6
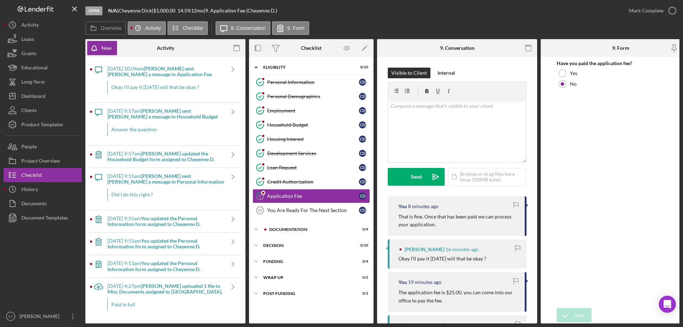
click at [139, 80] on div "8/14/2025 at 10:04am Cheyenne D. sent Rita C. a message in Application Fee Okay…" at bounding box center [165, 81] width 117 height 42
click at [224, 69] on icon "Icon/Navigate" at bounding box center [233, 69] width 18 height 18
click at [175, 77] on div "8/14/2025 at 10:04am Cheyenne D. sent Rita C. a message in Application Fee" at bounding box center [165, 71] width 117 height 11
click at [147, 23] on button "Icon/History Activity" at bounding box center [147, 28] width 38 height 14
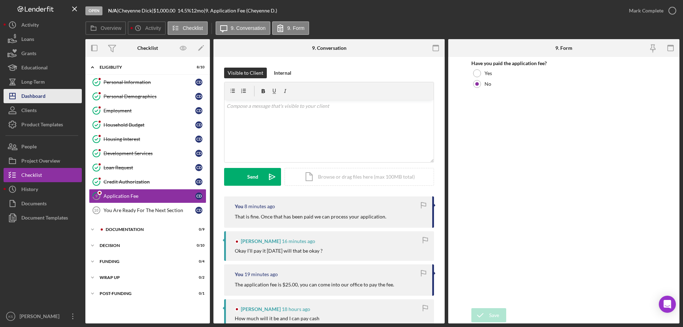
click at [39, 97] on div "Dashboard" at bounding box center [33, 97] width 24 height 16
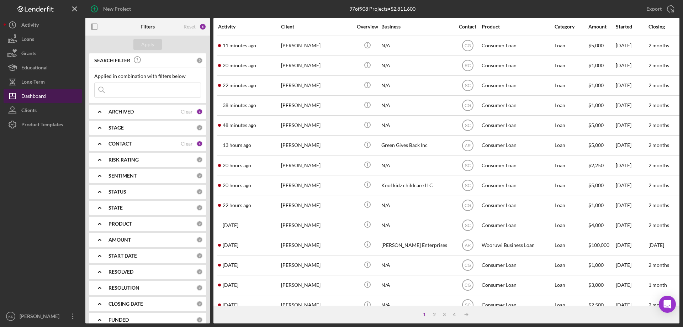
click at [35, 91] on div "Dashboard" at bounding box center [33, 97] width 25 height 16
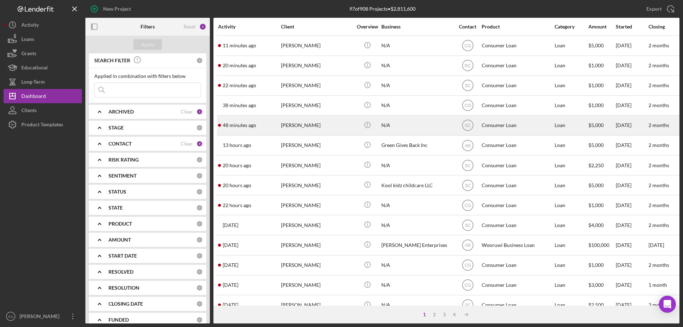
click at [307, 123] on div "Kyle Skenandore" at bounding box center [316, 125] width 71 height 19
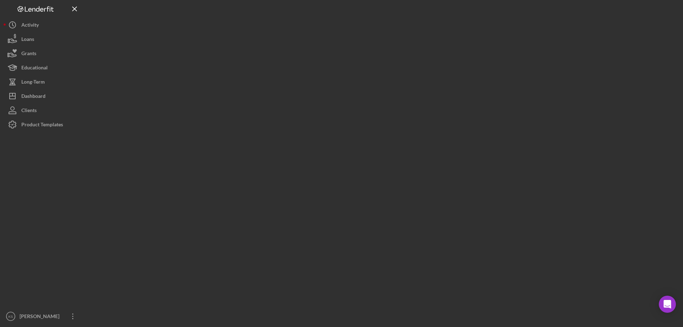
click at [307, 123] on div at bounding box center [382, 161] width 594 height 323
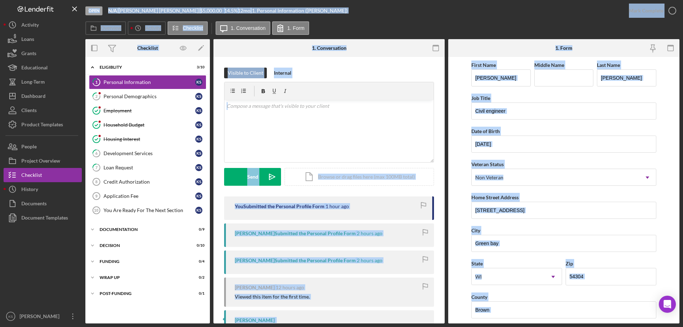
click at [439, 97] on div "Visible to Client Internal v Color teal Color pink Remove color Add row above A…" at bounding box center [328, 252] width 231 height 390
click at [367, 62] on div "Visible to Client Internal v Color teal Color pink Remove color Add row above A…" at bounding box center [328, 252] width 231 height 390
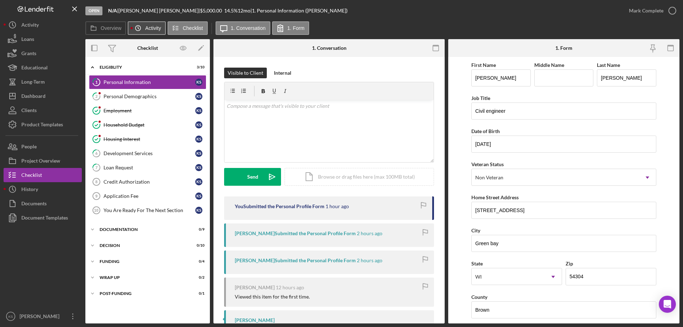
click at [145, 27] on icon "Icon/History" at bounding box center [138, 28] width 14 height 14
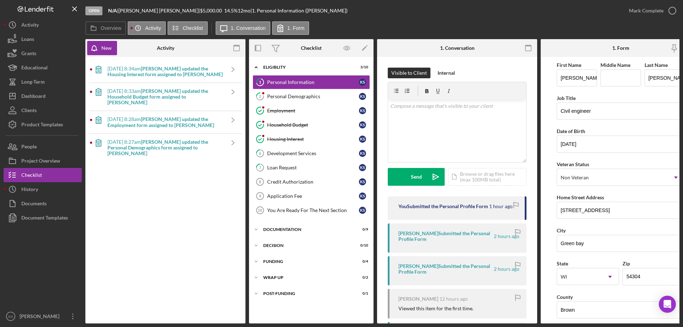
click at [194, 75] on div "8/14/2025 at 8:34am Kyle S. updated the Housing Interest form assigned to Kyle …" at bounding box center [165, 71] width 117 height 11
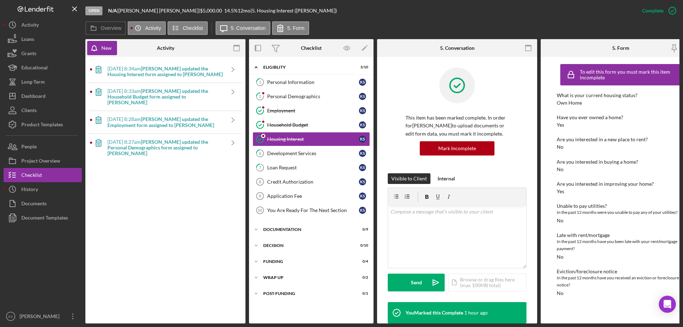
click at [194, 75] on div "8/14/2025 at 8:34am Kyle S. updated the Housing Interest form assigned to Kyle …" at bounding box center [165, 71] width 117 height 11
click at [106, 30] on label "Overview" at bounding box center [111, 28] width 21 height 6
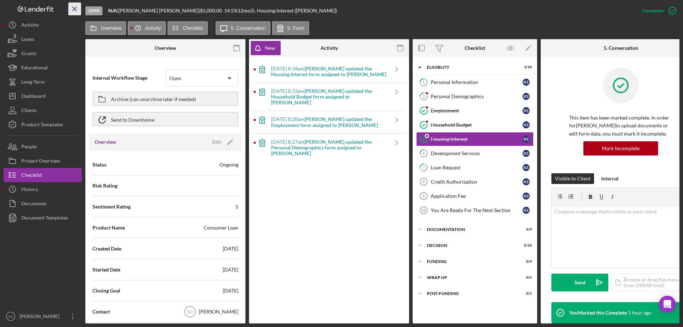
click at [77, 9] on icon "Icon/Menu Close" at bounding box center [75, 9] width 16 height 16
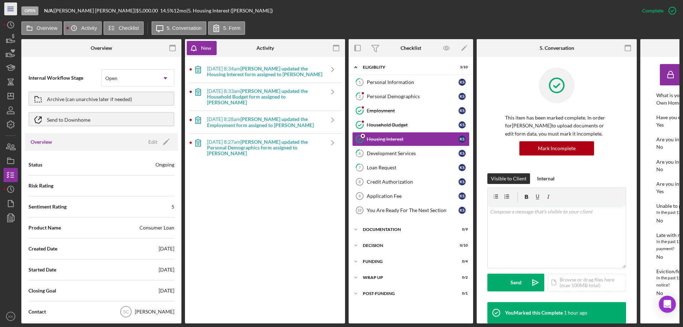
click at [10, 9] on icon "Icon/Menu" at bounding box center [11, 9] width 16 height 16
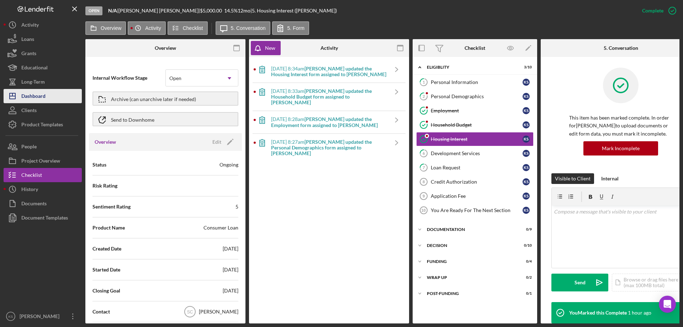
click at [40, 91] on div "Dashboard" at bounding box center [33, 97] width 24 height 16
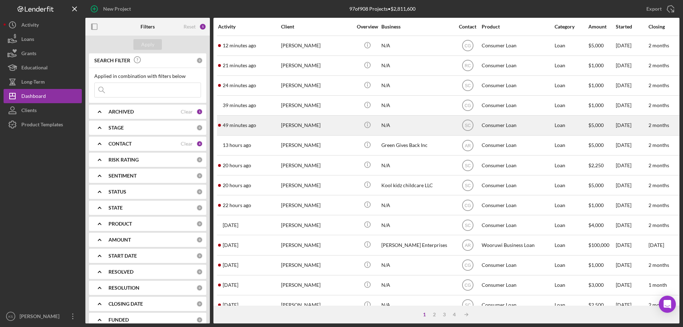
click at [323, 128] on div "Kyle Skenandore" at bounding box center [316, 125] width 71 height 19
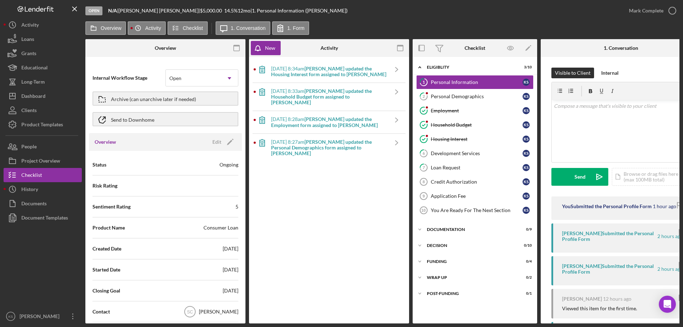
click at [323, 134] on div "8/14/2025 at 8:27am Kyle S. updated the Personal Demographics form assigned to …" at bounding box center [329, 148] width 117 height 28
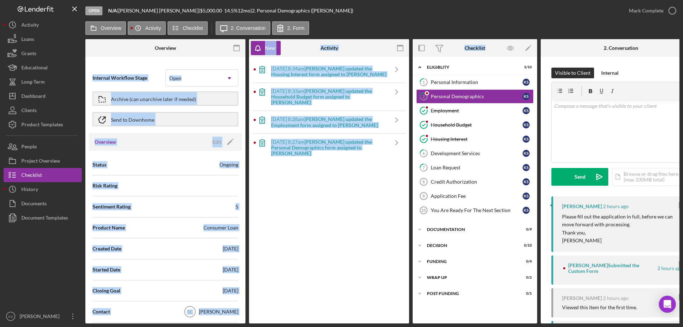
drag, startPoint x: 494, startPoint y: 46, endPoint x: 214, endPoint y: 39, distance: 280.1
click at [209, 40] on div "Overview Internal Workflow Stage Open Icon/Dropdown Arrow Archive (can unarchiv…" at bounding box center [382, 181] width 594 height 284
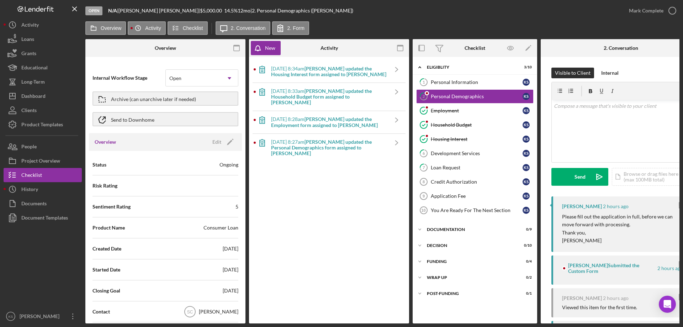
click at [203, 46] on div at bounding box center [218, 48] width 53 height 18
click at [111, 25] on button "Overview" at bounding box center [105, 28] width 41 height 14
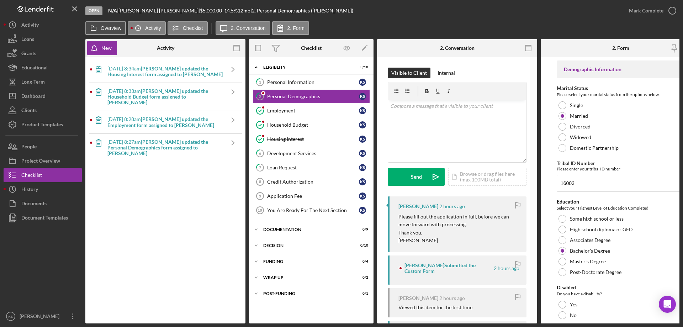
click at [111, 25] on button "Overview" at bounding box center [105, 28] width 41 height 14
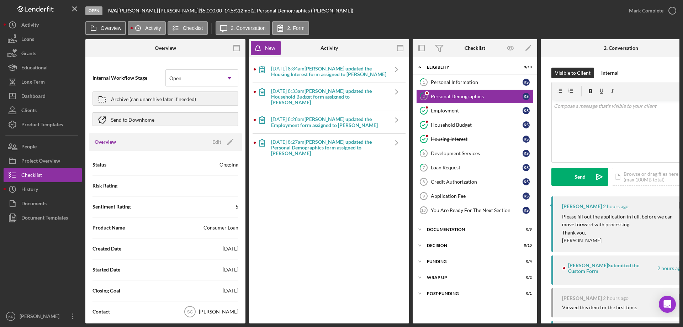
click at [111, 25] on button "Overview" at bounding box center [105, 28] width 41 height 14
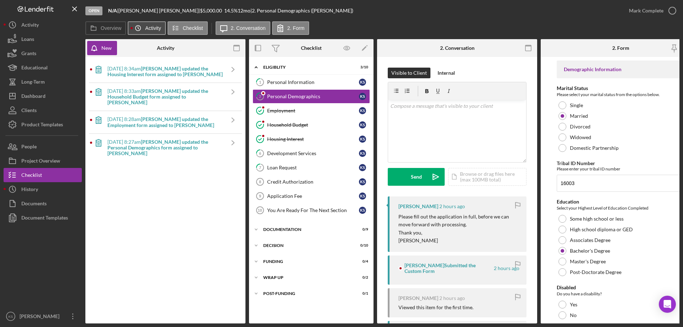
click at [155, 31] on label "Activity" at bounding box center [153, 28] width 16 height 6
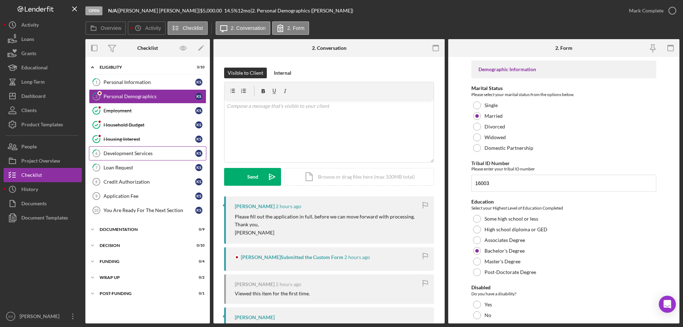
click at [123, 151] on div "Development Services" at bounding box center [150, 154] width 92 height 6
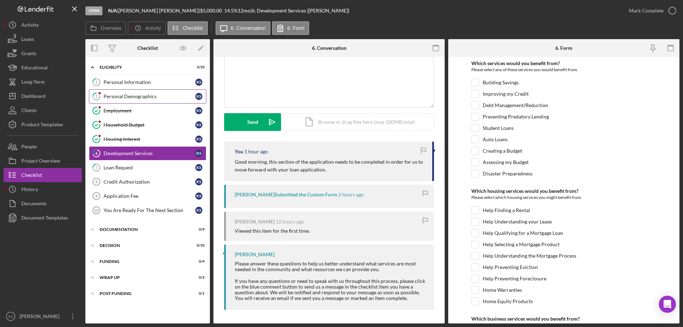
scroll to position [56, 0]
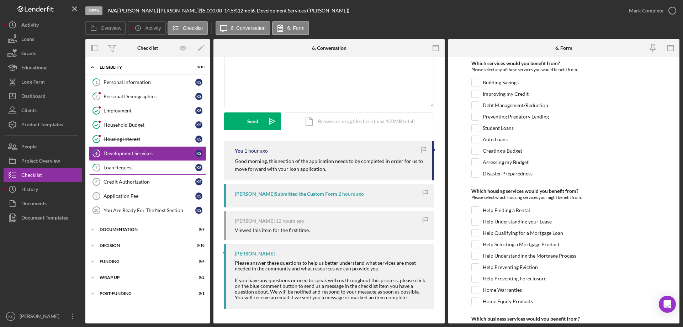
click at [143, 167] on div "Loan Request" at bounding box center [150, 168] width 92 height 6
